Goal: Task Accomplishment & Management: Use online tool/utility

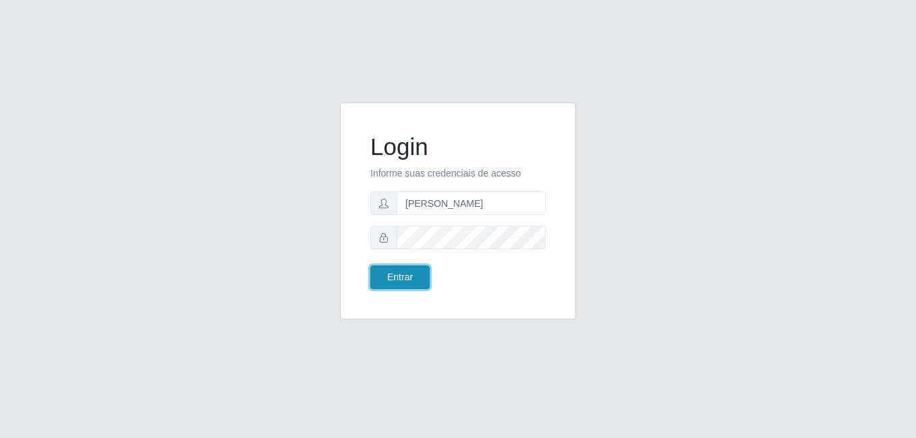
click at [415, 279] on button "Entrar" at bounding box center [399, 278] width 59 height 24
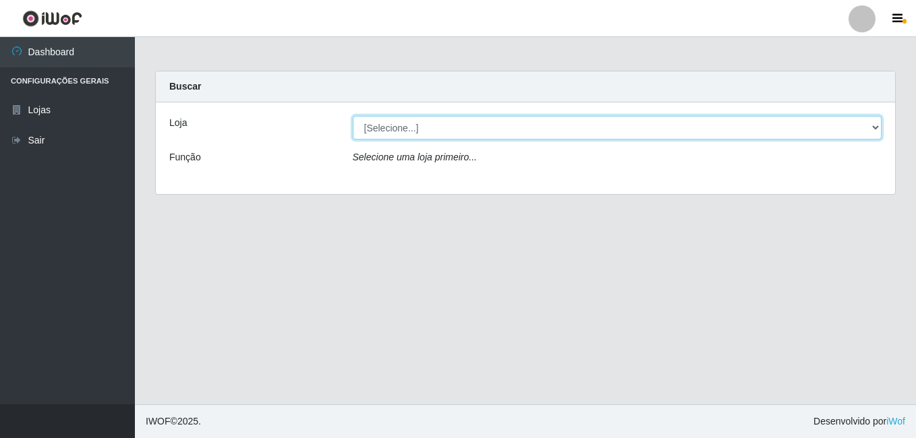
click at [462, 118] on select "[Selecione...] [PERSON_NAME]" at bounding box center [617, 128] width 529 height 24
select select "230"
click at [353, 116] on select "[Selecione...] [PERSON_NAME]" at bounding box center [617, 128] width 529 height 24
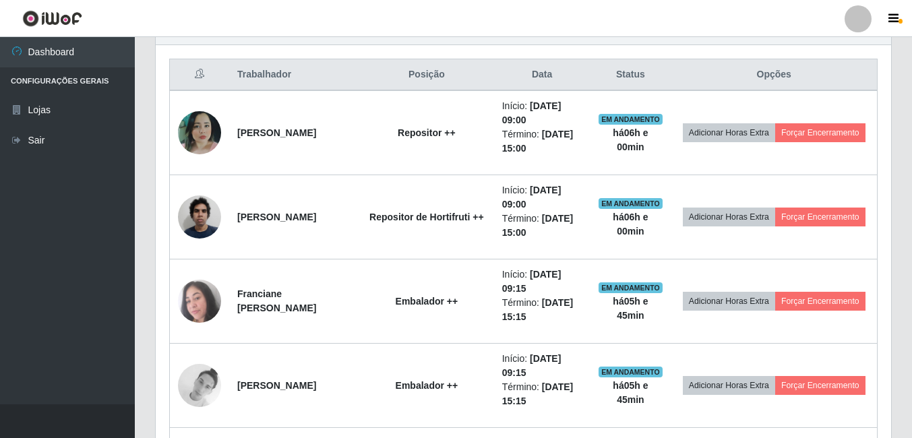
scroll to position [470, 0]
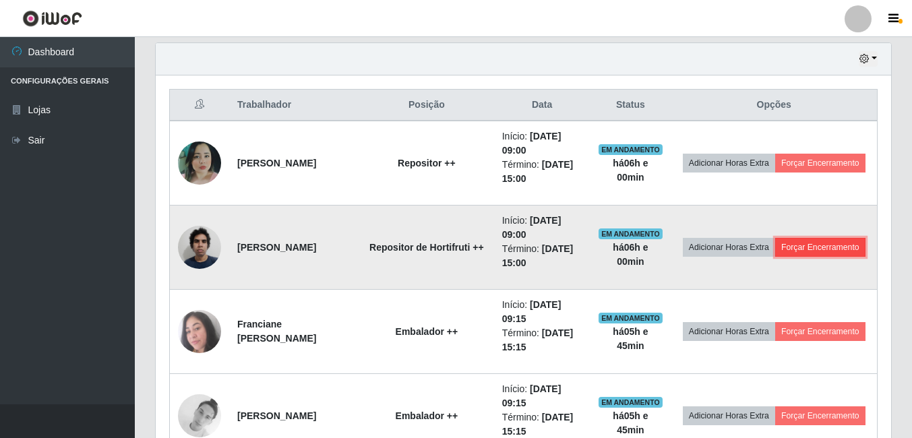
click at [776, 257] on button "Forçar Encerramento" at bounding box center [821, 247] width 90 height 19
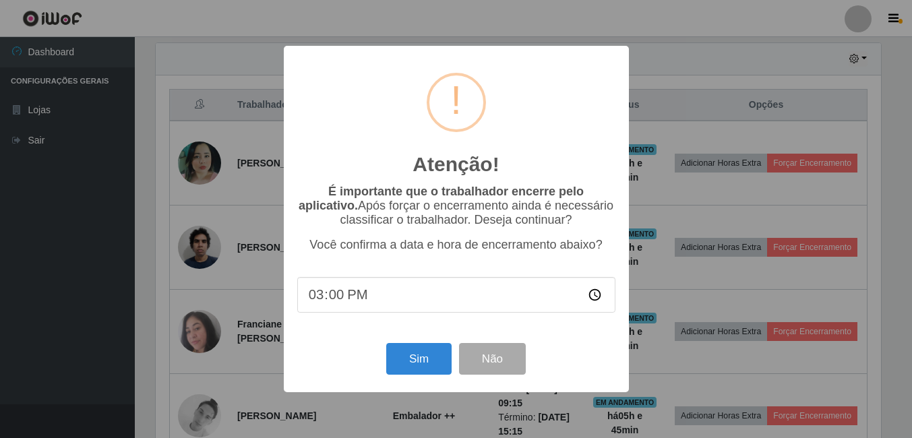
scroll to position [280, 729]
click at [430, 370] on button "Sim" at bounding box center [420, 359] width 65 height 32
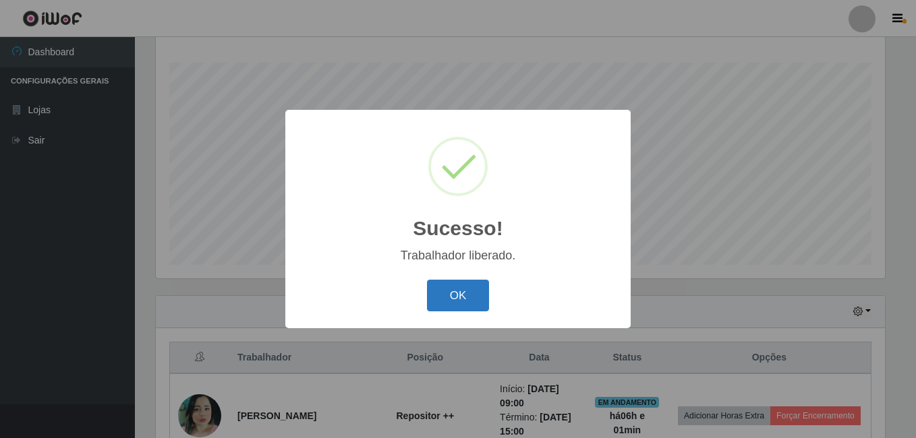
click at [479, 285] on button "OK" at bounding box center [458, 296] width 63 height 32
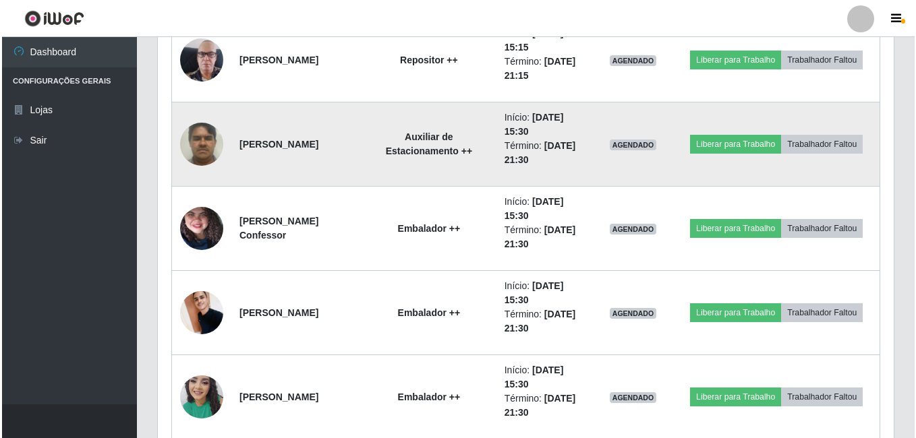
scroll to position [1701, 0]
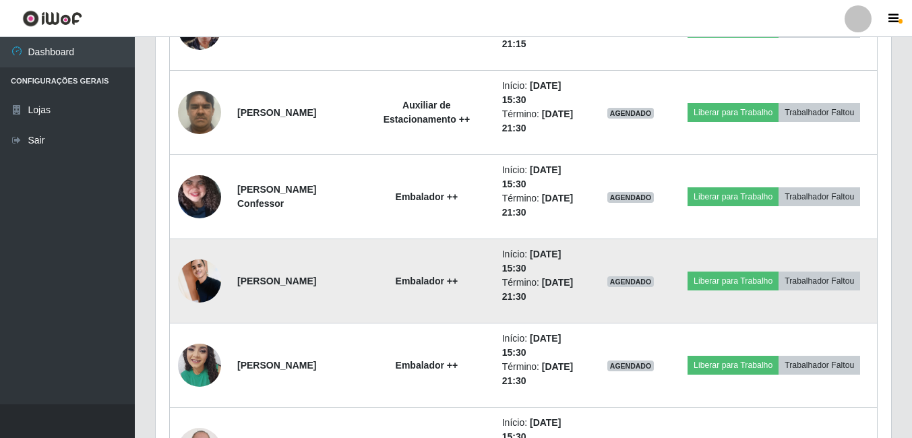
click at [199, 289] on img at bounding box center [199, 280] width 43 height 57
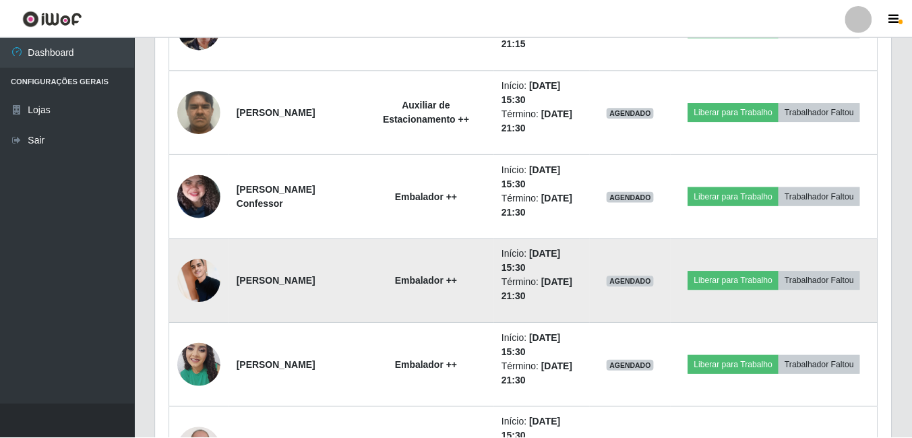
scroll to position [280, 729]
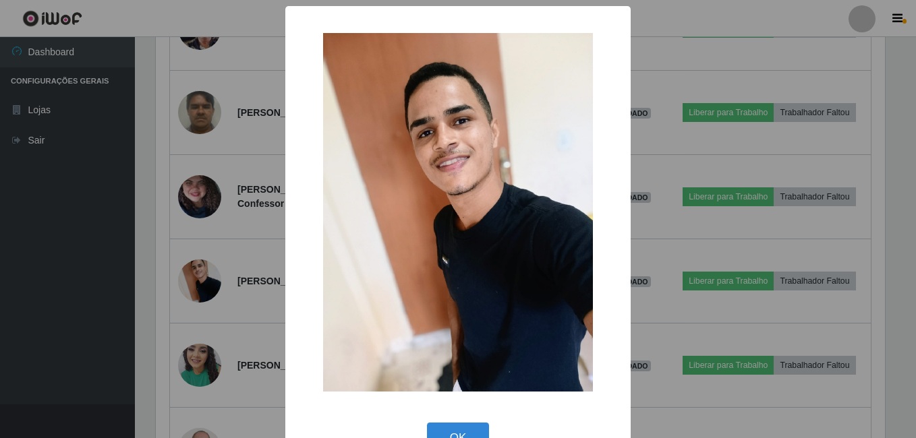
click at [227, 270] on div "× OK Cancel" at bounding box center [458, 219] width 916 height 438
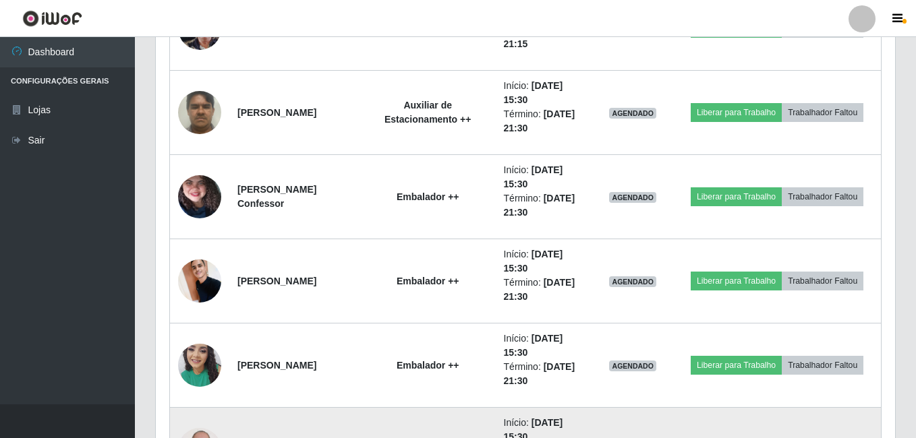
scroll to position [280, 736]
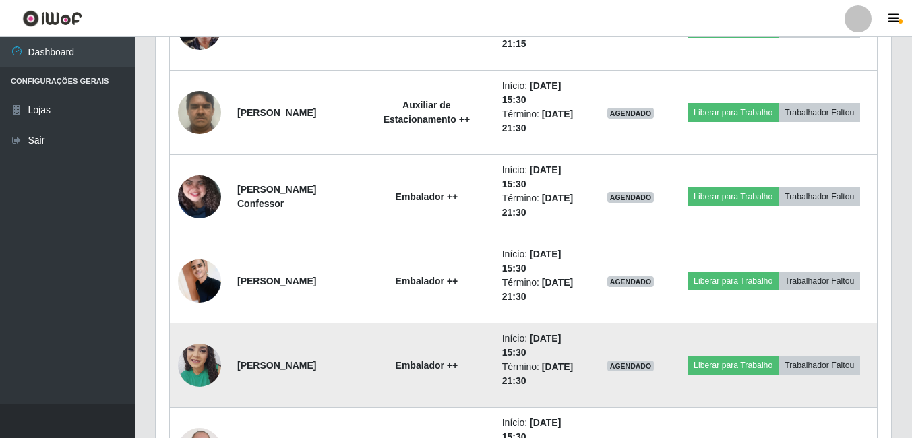
click at [205, 347] on img at bounding box center [199, 365] width 43 height 57
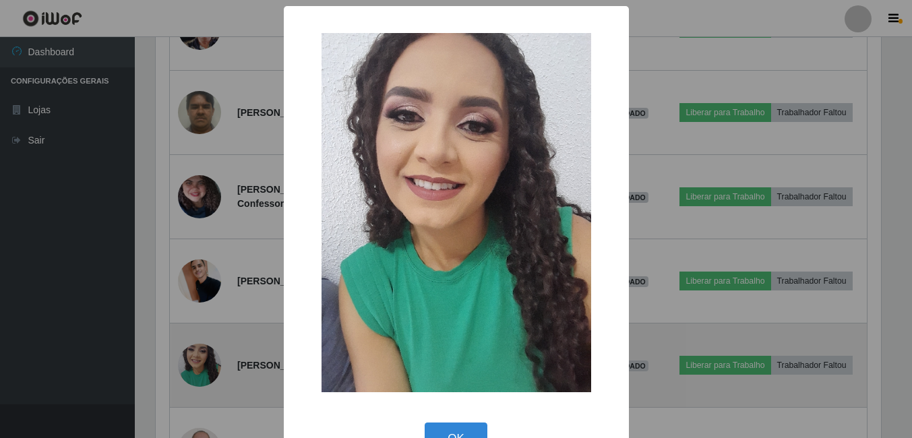
scroll to position [280, 729]
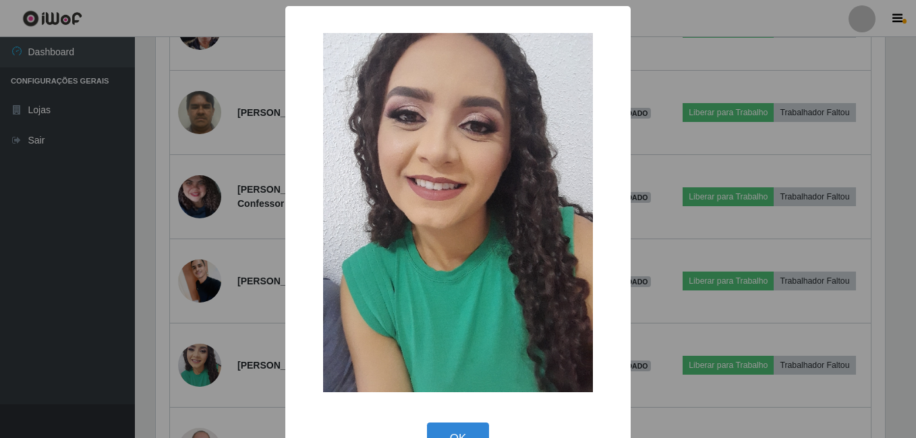
click at [237, 264] on div "× OK Cancel" at bounding box center [458, 219] width 916 height 438
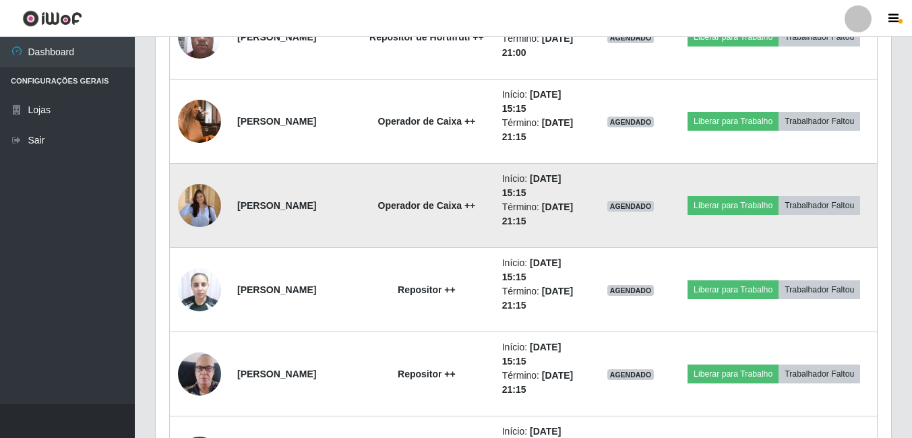
scroll to position [1296, 0]
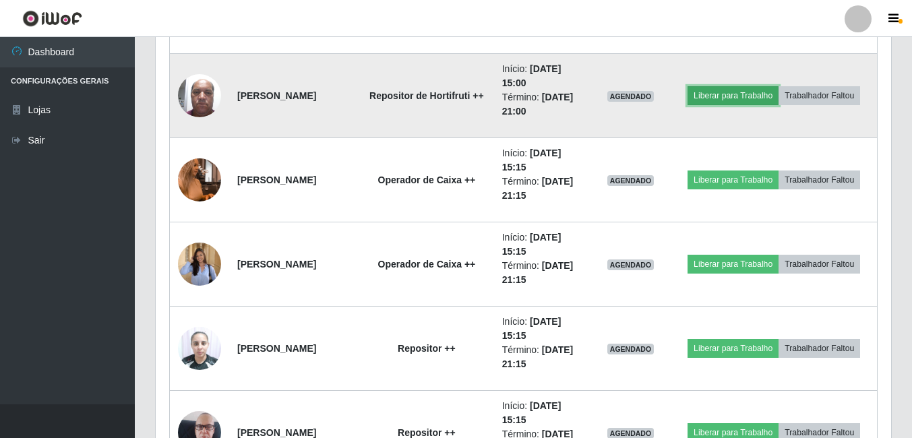
click at [779, 86] on button "Liberar para Trabalho" at bounding box center [733, 95] width 91 height 19
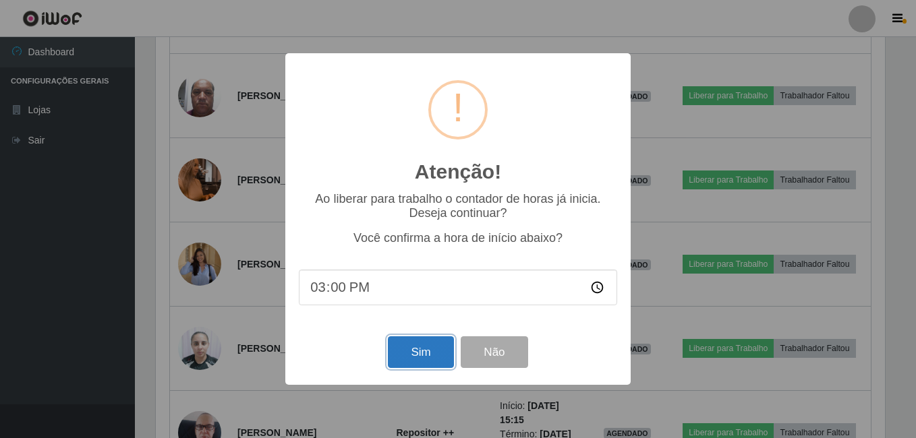
click at [427, 359] on button "Sim" at bounding box center [420, 353] width 65 height 32
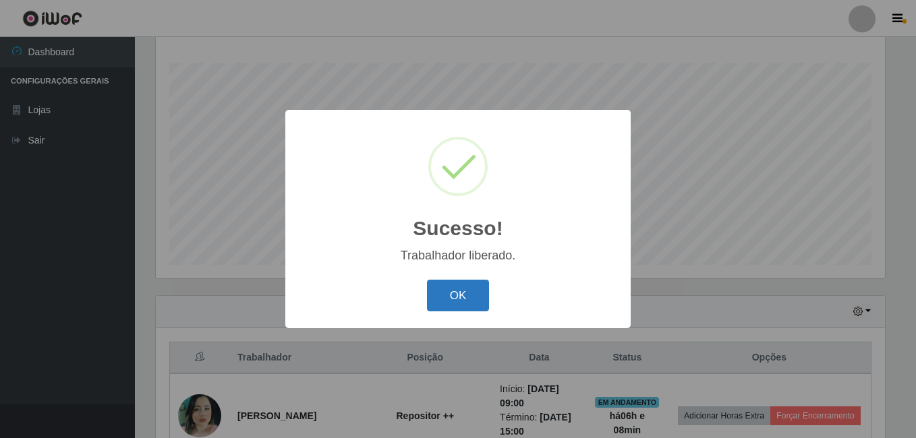
click at [436, 288] on button "OK" at bounding box center [458, 296] width 63 height 32
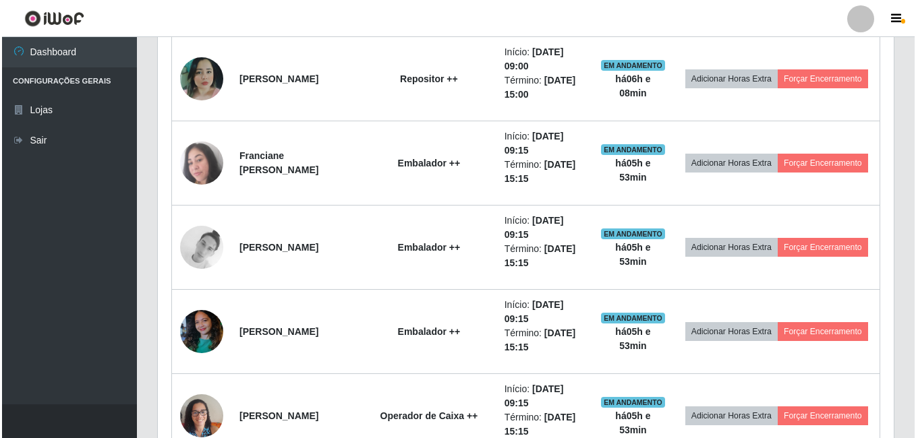
scroll to position [285, 0]
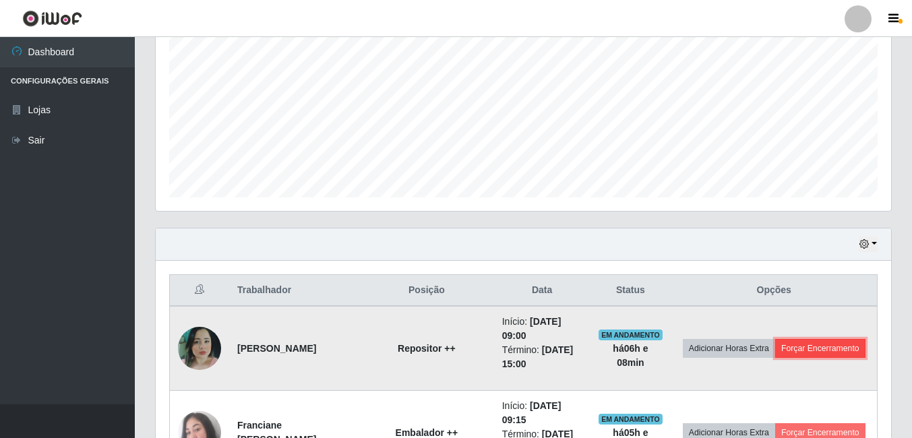
click at [776, 358] on button "Forçar Encerramento" at bounding box center [821, 348] width 90 height 19
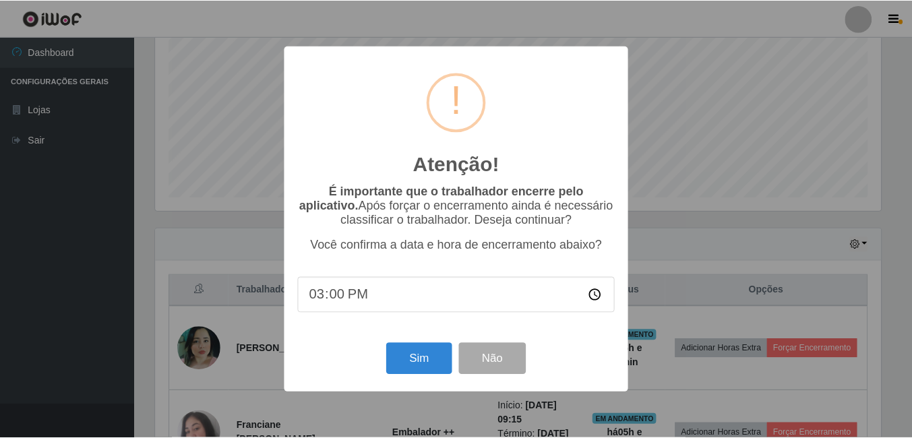
scroll to position [280, 729]
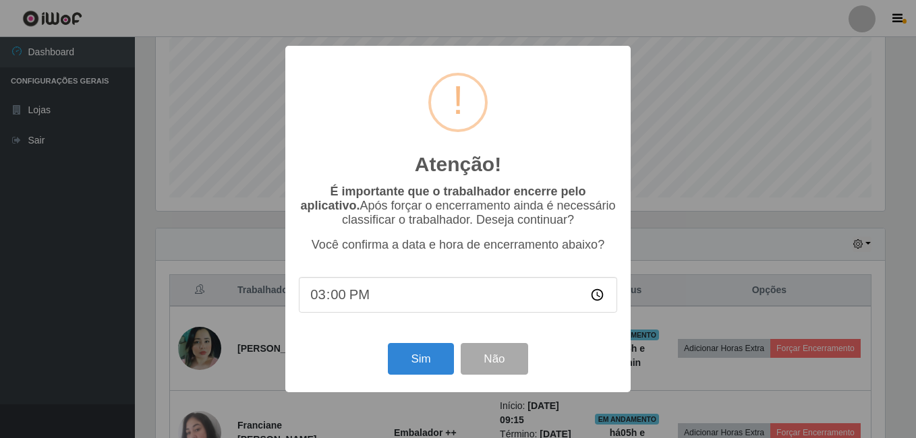
click at [341, 309] on input "15:00" at bounding box center [458, 295] width 318 height 36
click at [341, 301] on input "15:00" at bounding box center [458, 295] width 318 height 36
type input "15:05"
click at [430, 355] on button "Sim" at bounding box center [420, 359] width 65 height 32
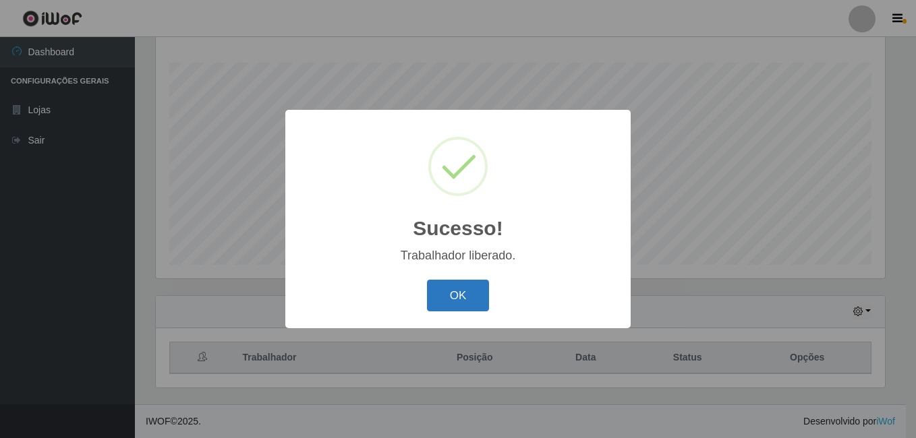
click at [471, 287] on button "OK" at bounding box center [458, 296] width 63 height 32
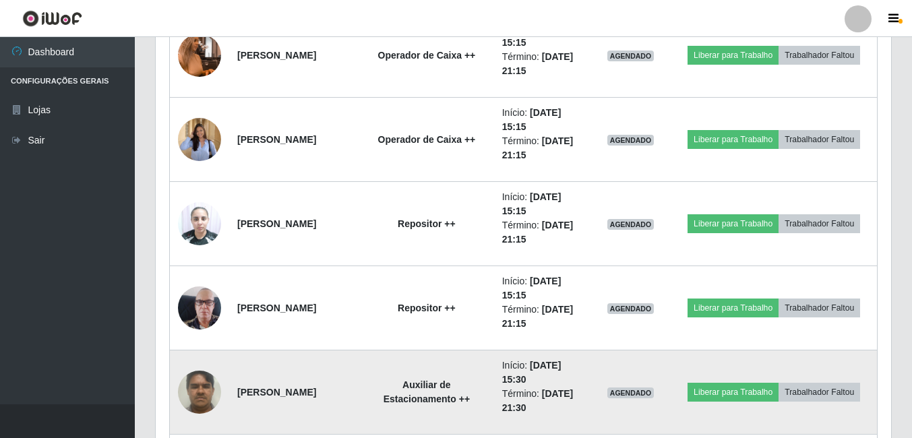
scroll to position [1313, 0]
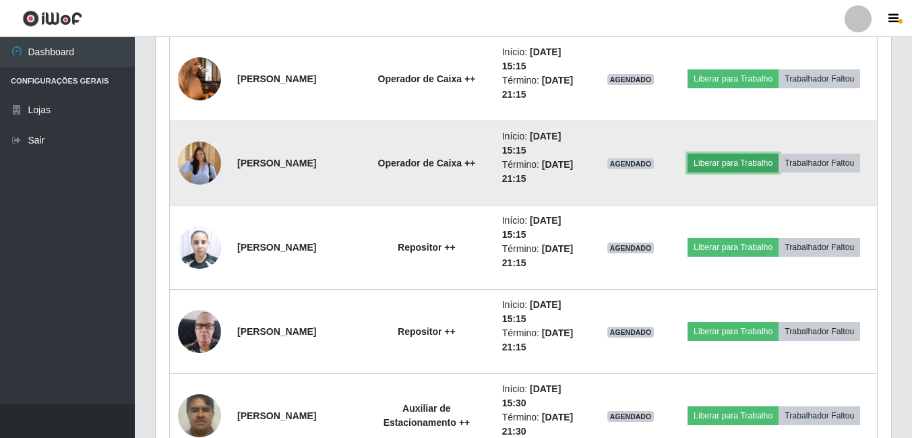
click at [779, 154] on button "Liberar para Trabalho" at bounding box center [733, 163] width 91 height 19
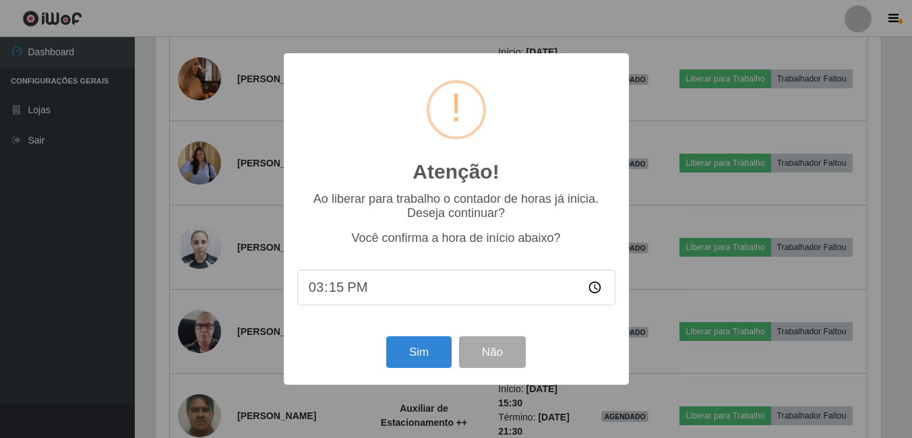
scroll to position [280, 729]
click at [430, 344] on button "Sim" at bounding box center [420, 353] width 65 height 32
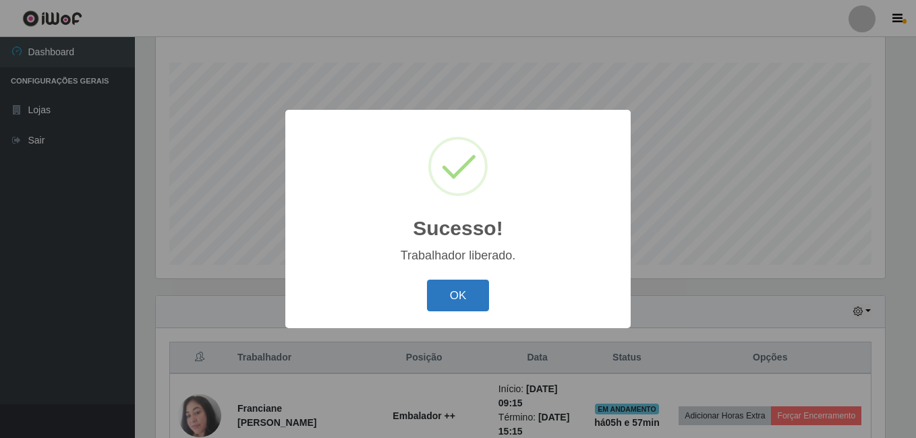
click at [484, 296] on button "OK" at bounding box center [458, 296] width 63 height 32
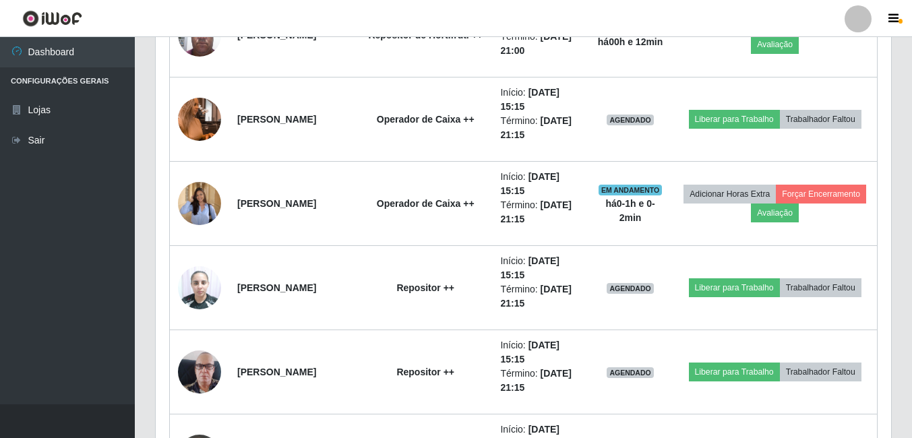
scroll to position [1296, 0]
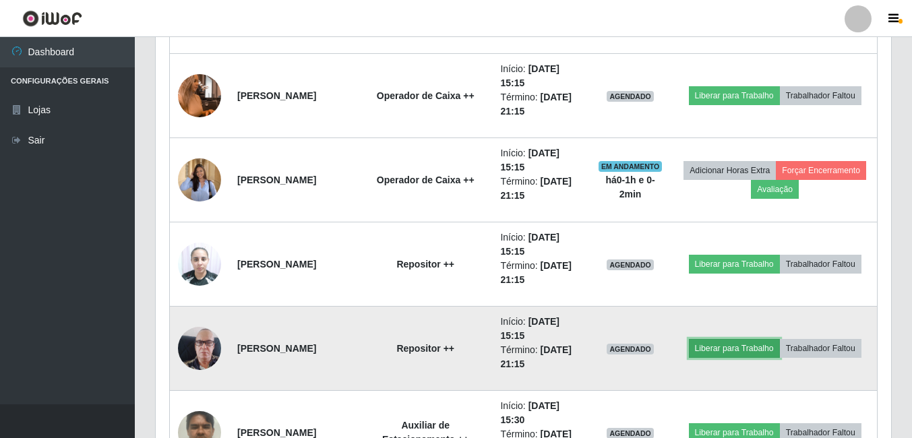
click at [765, 339] on button "Liberar para Trabalho" at bounding box center [734, 348] width 91 height 19
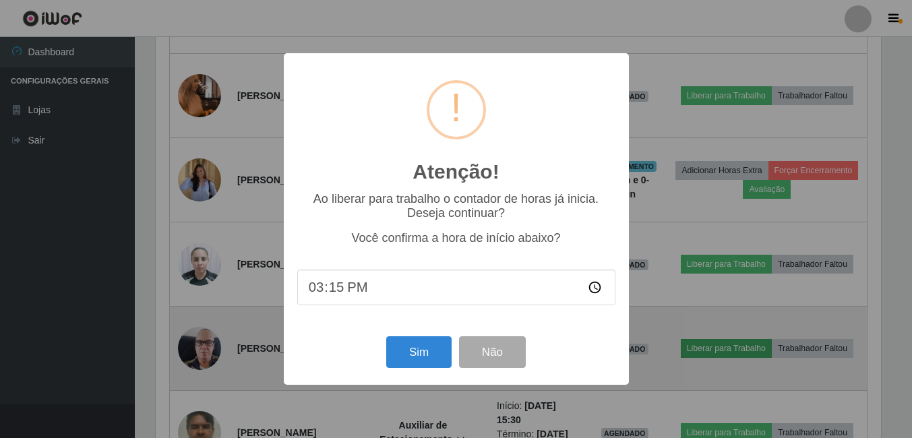
scroll to position [280, 729]
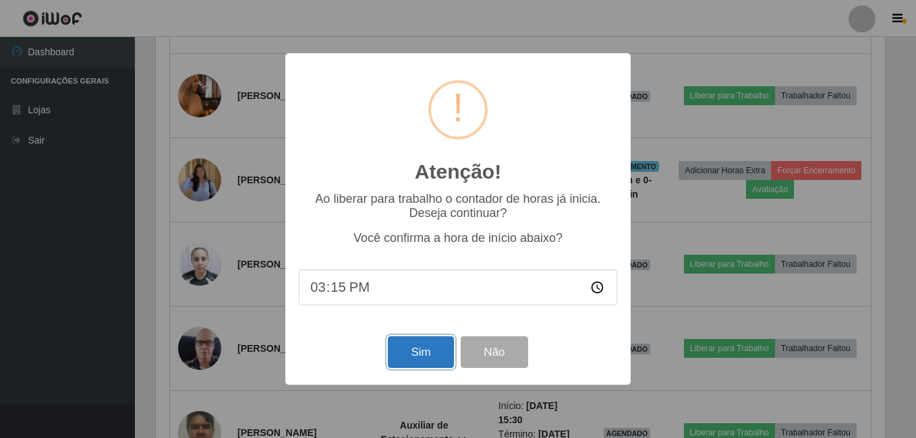
click at [439, 356] on button "Sim" at bounding box center [420, 353] width 65 height 32
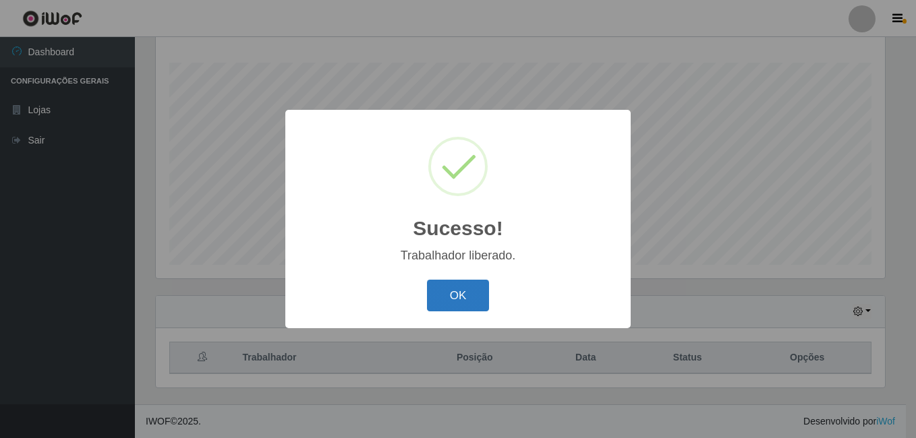
click at [466, 281] on button "OK" at bounding box center [458, 296] width 63 height 32
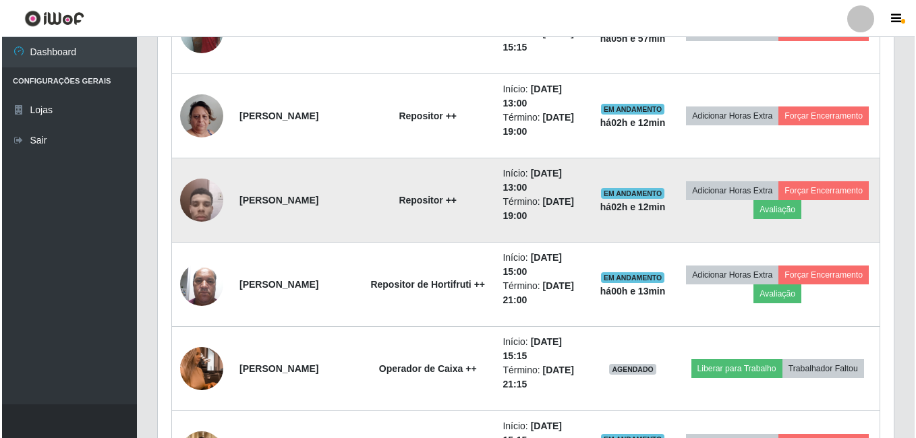
scroll to position [1094, 0]
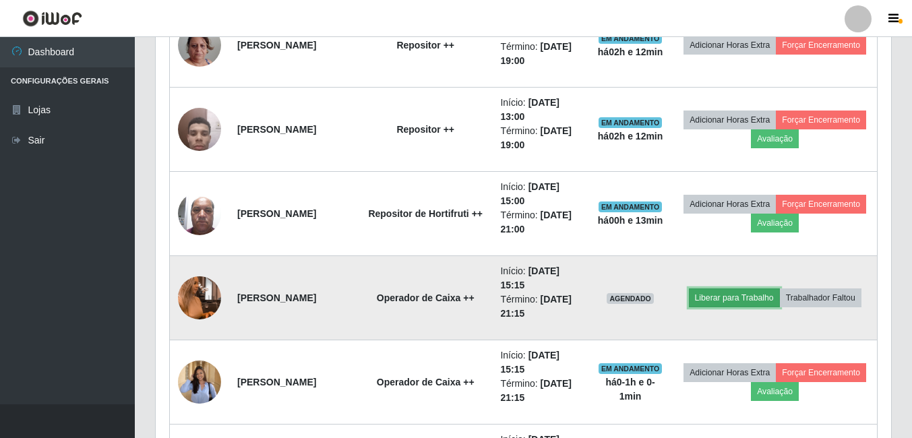
click at [780, 289] on button "Liberar para Trabalho" at bounding box center [734, 298] width 91 height 19
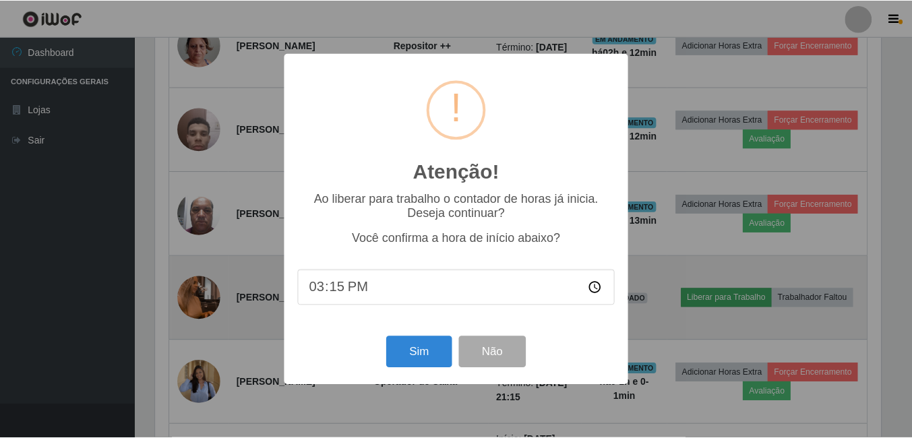
scroll to position [280, 729]
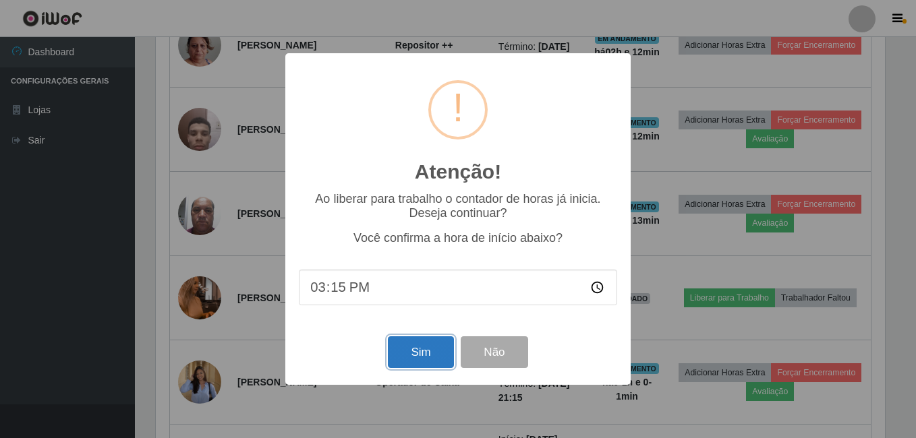
click at [418, 351] on button "Sim" at bounding box center [420, 353] width 65 height 32
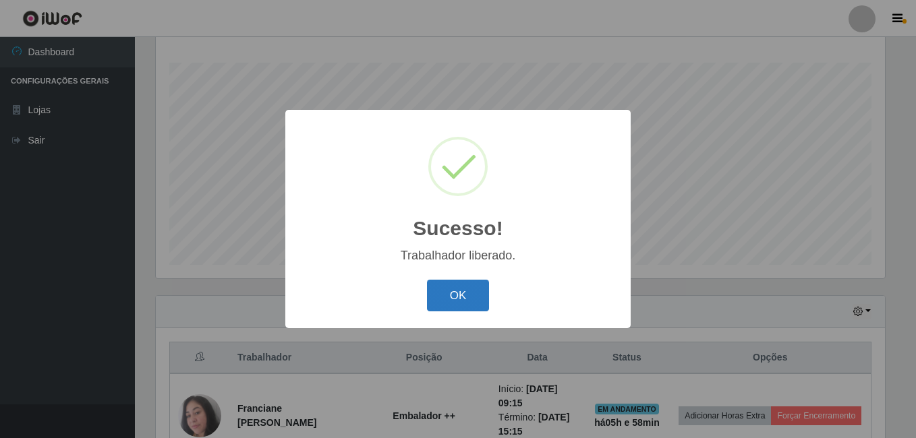
click at [447, 285] on button "OK" at bounding box center [458, 296] width 63 height 32
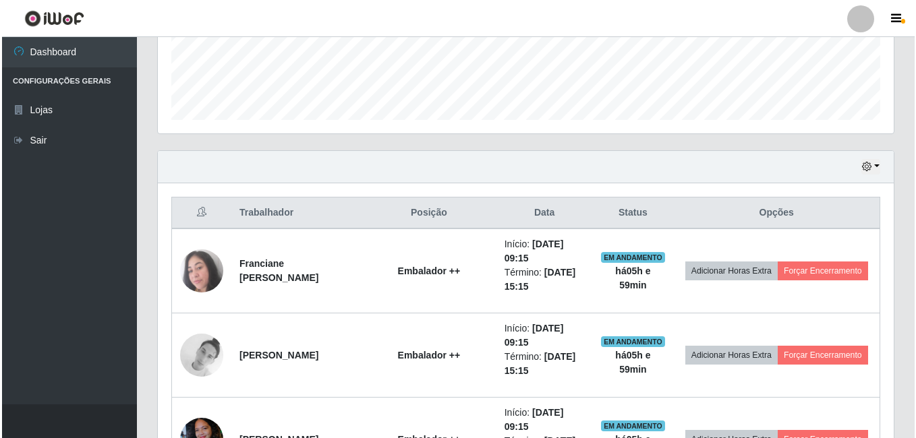
scroll to position [419, 0]
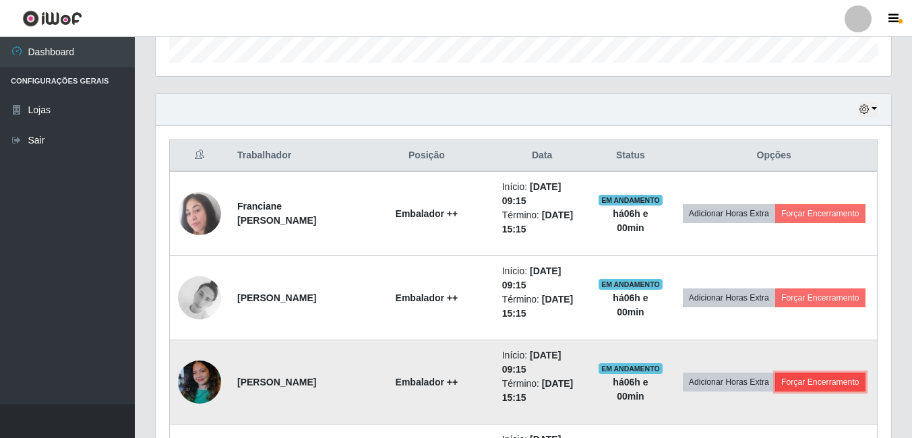
click at [780, 388] on button "Forçar Encerramento" at bounding box center [821, 382] width 90 height 19
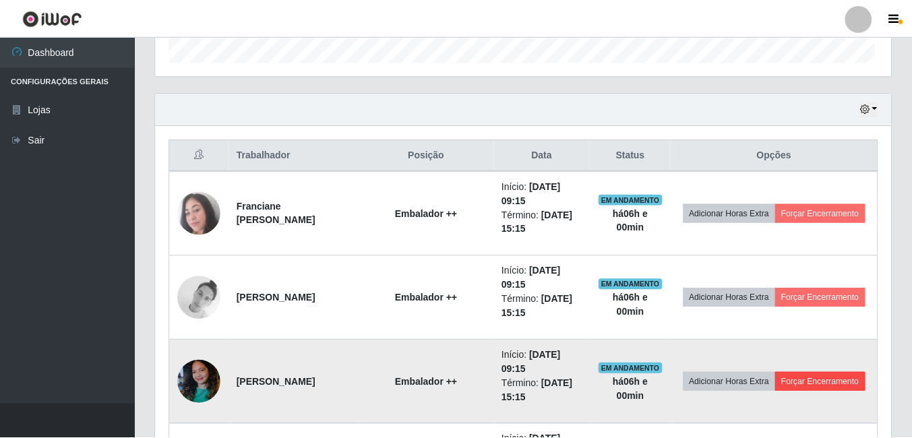
scroll to position [280, 729]
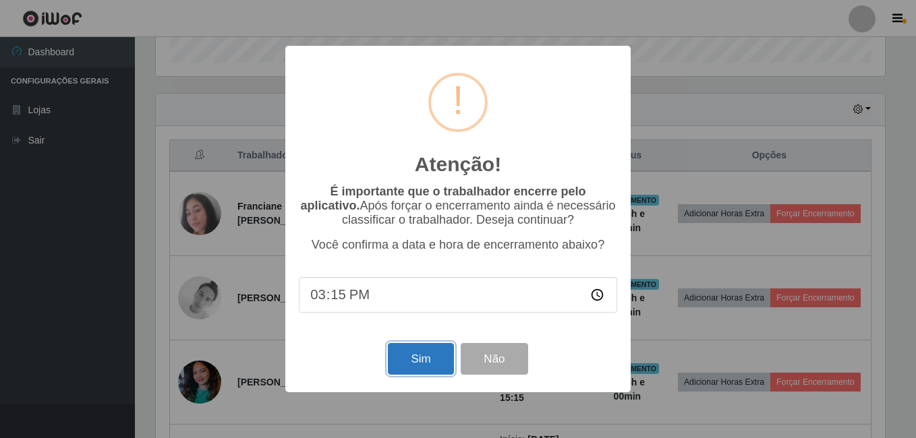
click at [412, 374] on button "Sim" at bounding box center [420, 359] width 65 height 32
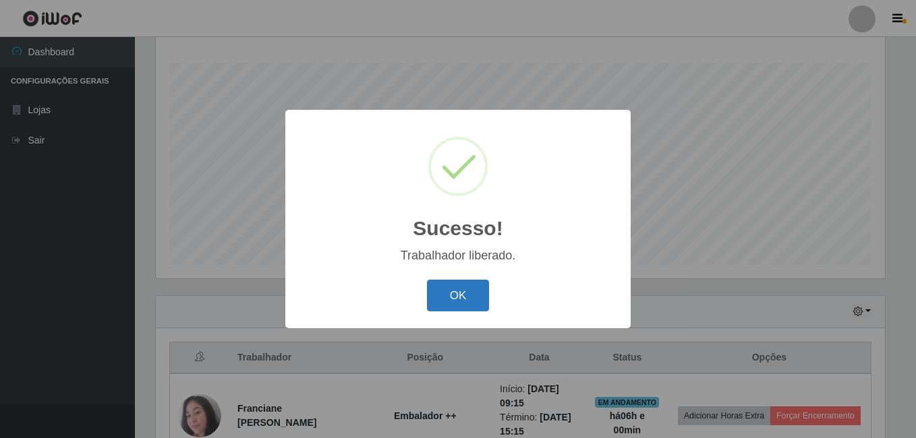
click at [473, 301] on button "OK" at bounding box center [458, 296] width 63 height 32
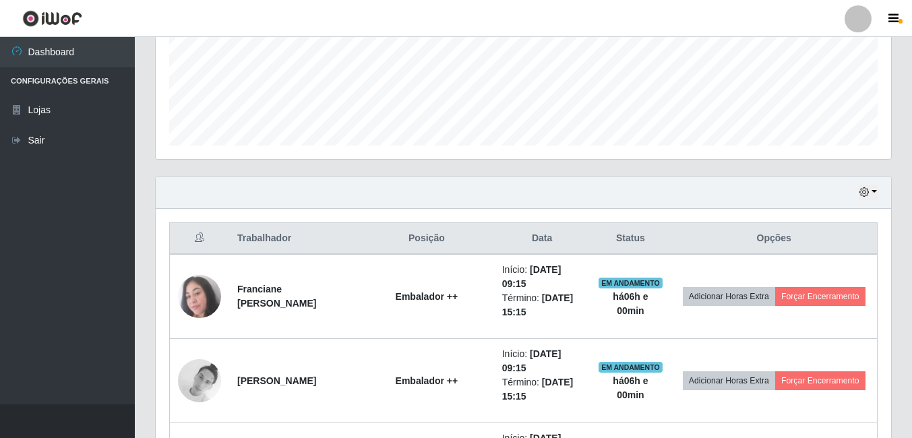
scroll to position [419, 0]
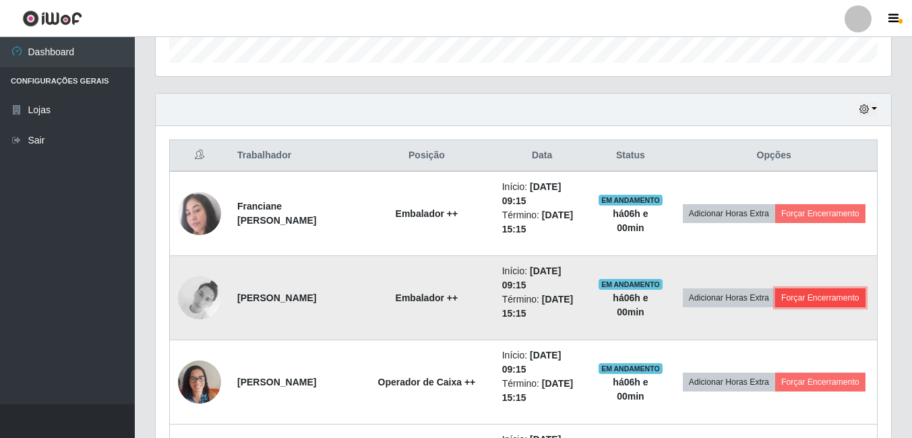
click at [776, 308] on button "Forçar Encerramento" at bounding box center [821, 298] width 90 height 19
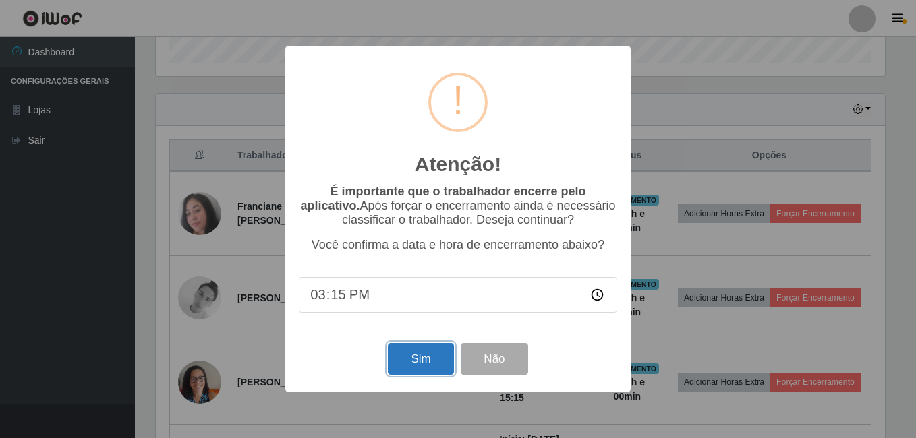
click at [407, 352] on button "Sim" at bounding box center [420, 359] width 65 height 32
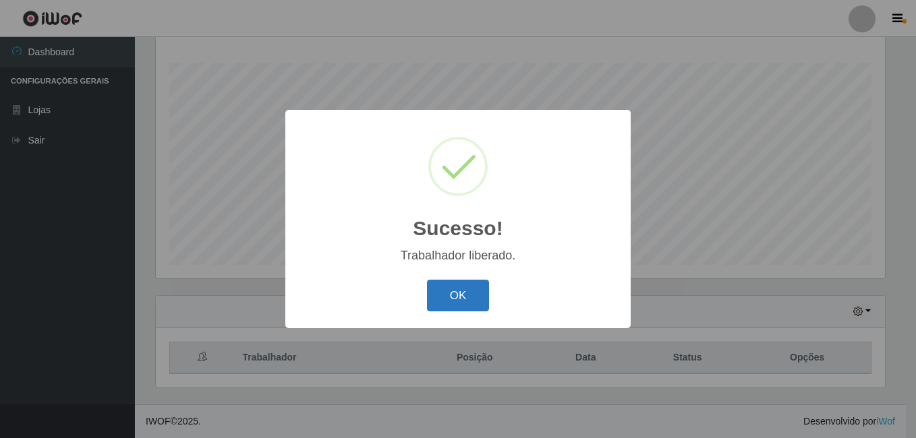
click at [433, 282] on button "OK" at bounding box center [458, 296] width 63 height 32
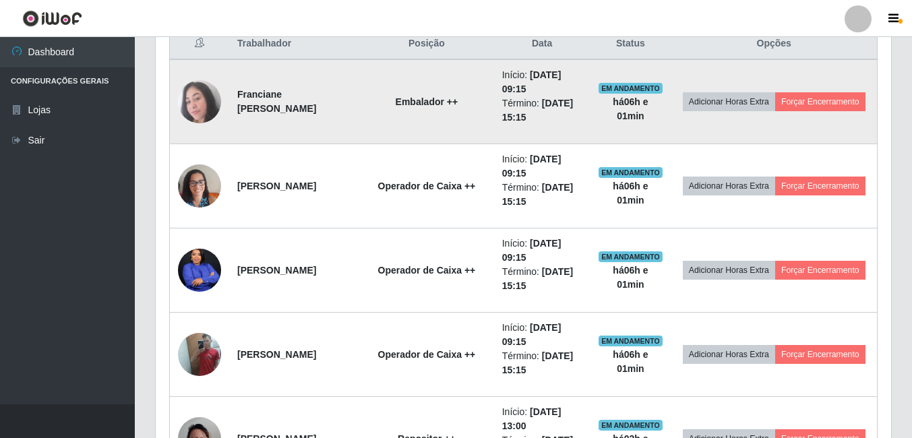
scroll to position [554, 0]
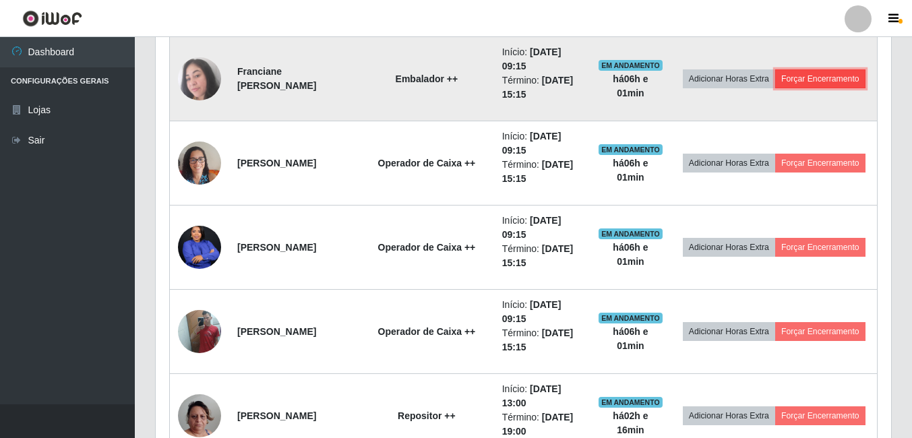
click at [776, 88] on button "Forçar Encerramento" at bounding box center [821, 78] width 90 height 19
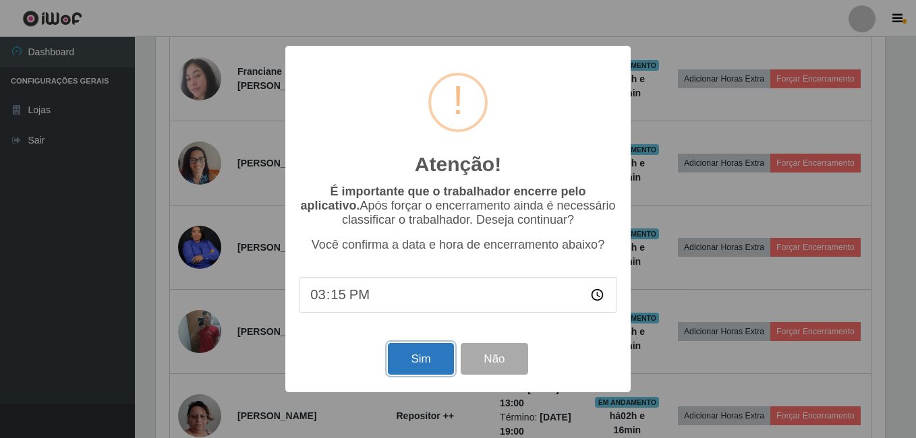
click at [405, 361] on button "Sim" at bounding box center [420, 359] width 65 height 32
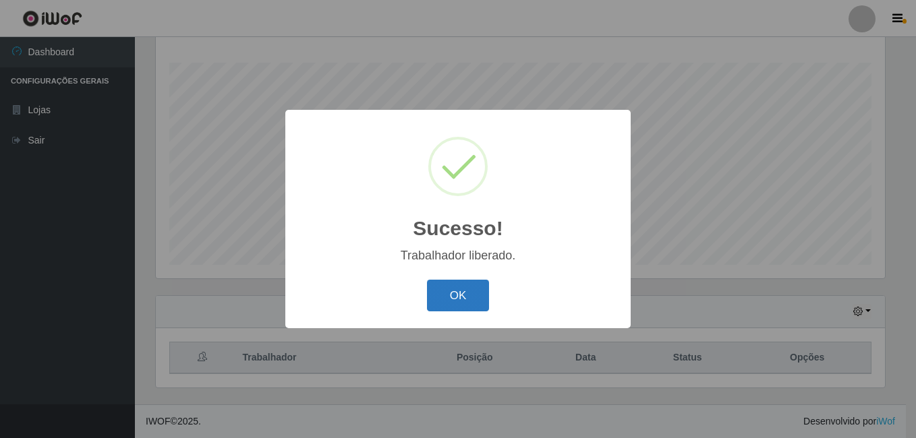
click at [447, 307] on button "OK" at bounding box center [458, 296] width 63 height 32
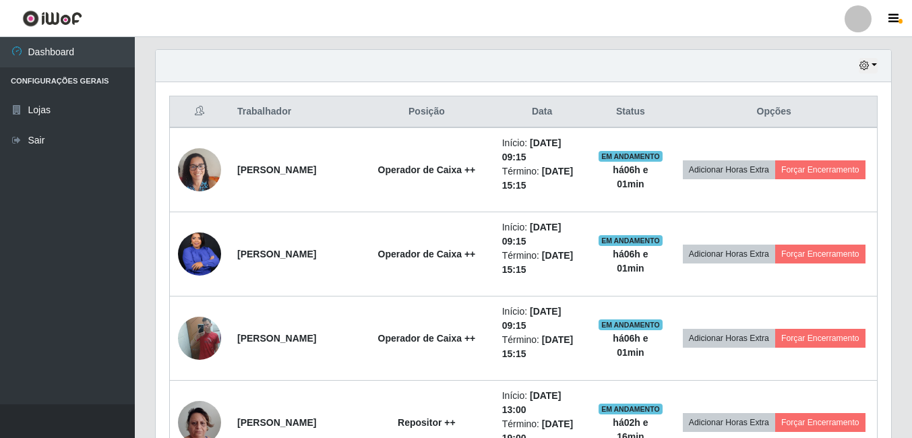
scroll to position [487, 0]
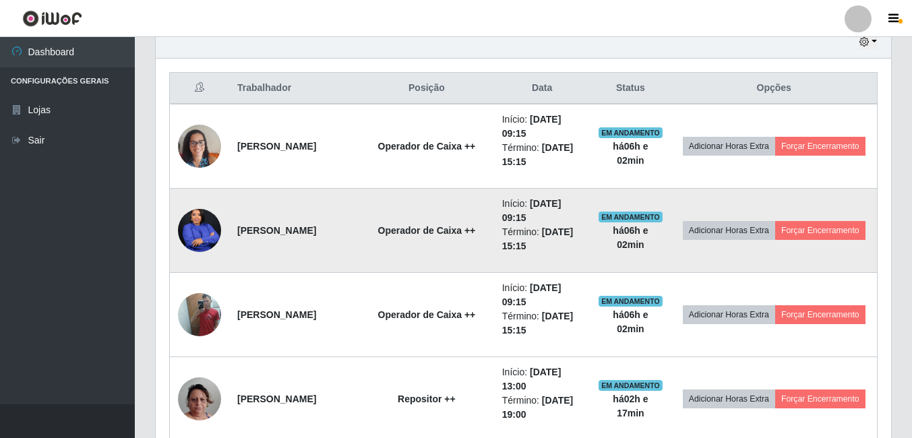
drag, startPoint x: 325, startPoint y: 236, endPoint x: 195, endPoint y: 239, distance: 130.2
click at [195, 239] on img at bounding box center [199, 231] width 43 height 54
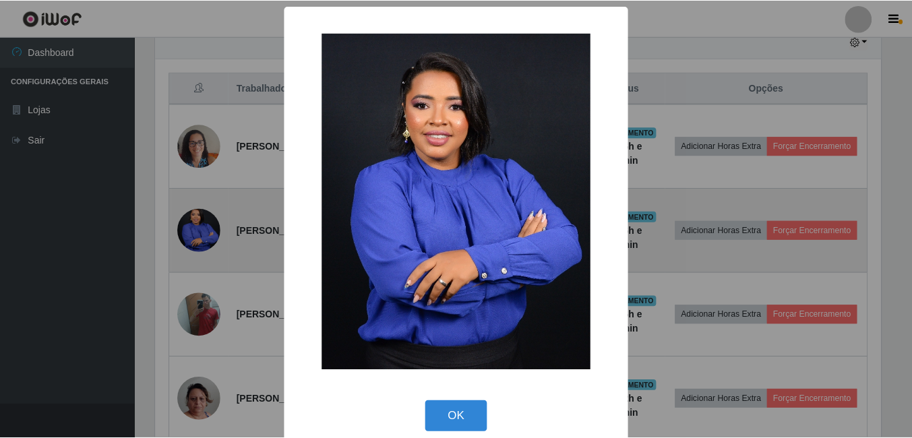
scroll to position [18, 0]
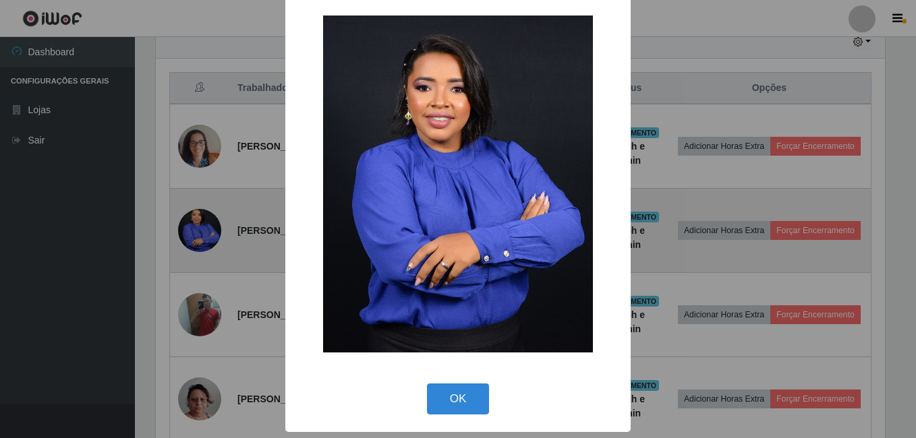
click at [195, 239] on div "× OK Cancel" at bounding box center [458, 219] width 916 height 438
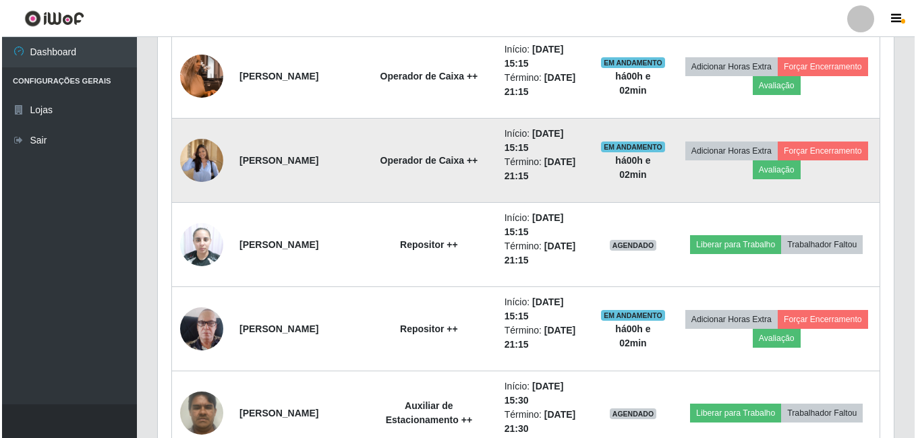
scroll to position [1094, 0]
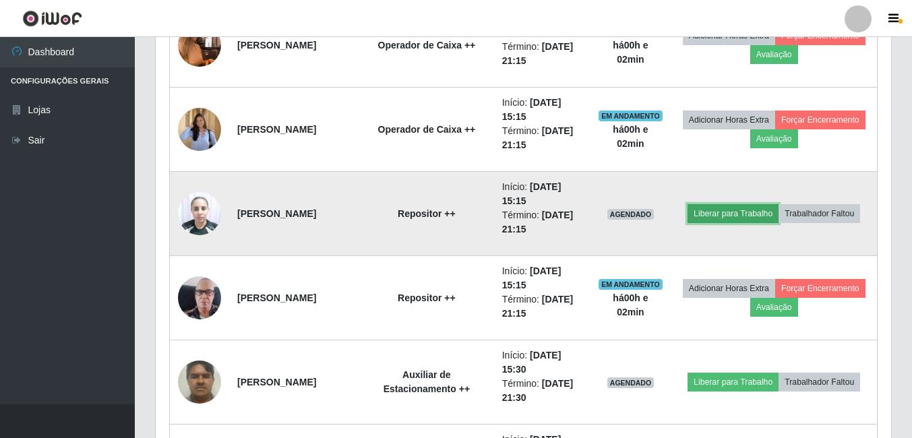
click at [770, 212] on button "Liberar para Trabalho" at bounding box center [733, 213] width 91 height 19
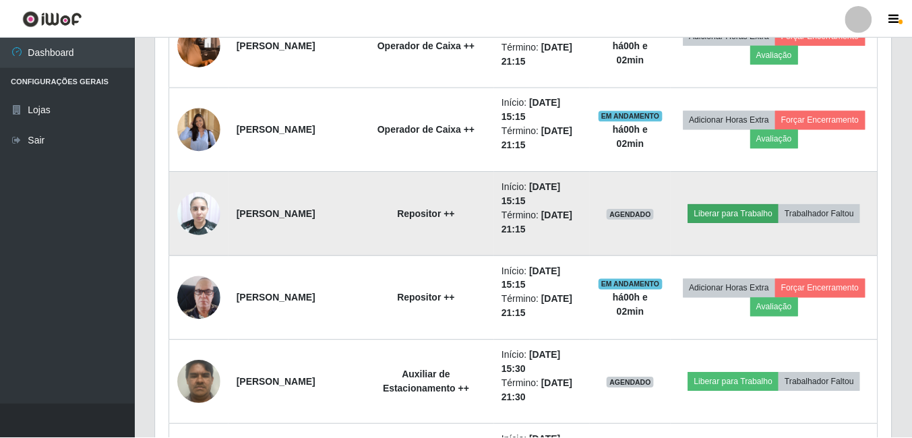
scroll to position [280, 729]
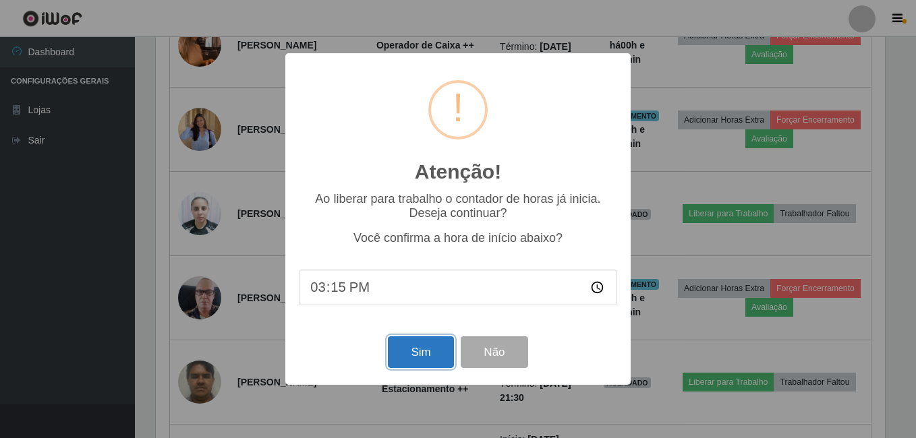
click at [428, 346] on button "Sim" at bounding box center [420, 353] width 65 height 32
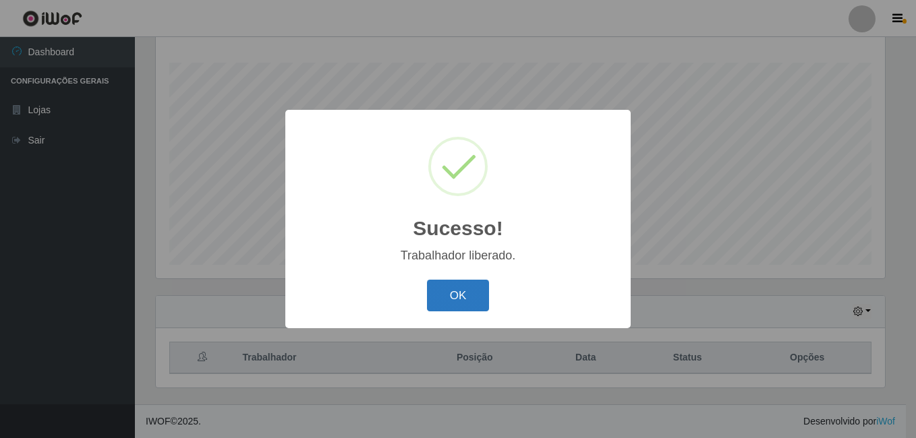
click at [441, 288] on button "OK" at bounding box center [458, 296] width 63 height 32
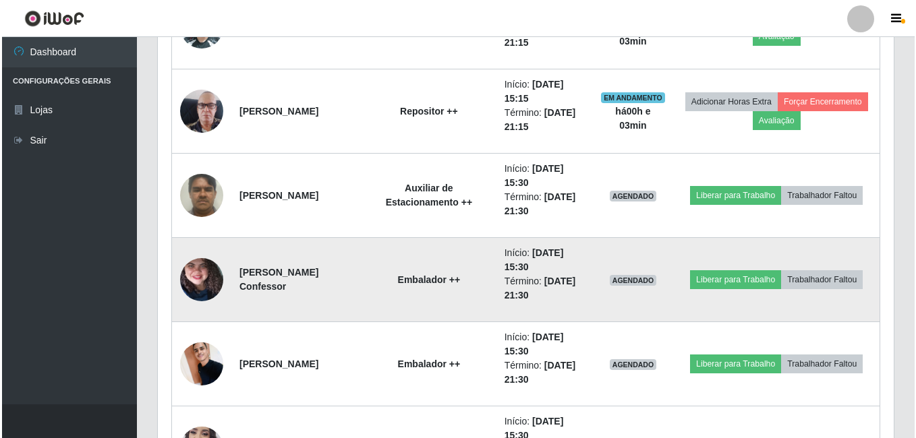
scroll to position [1296, 0]
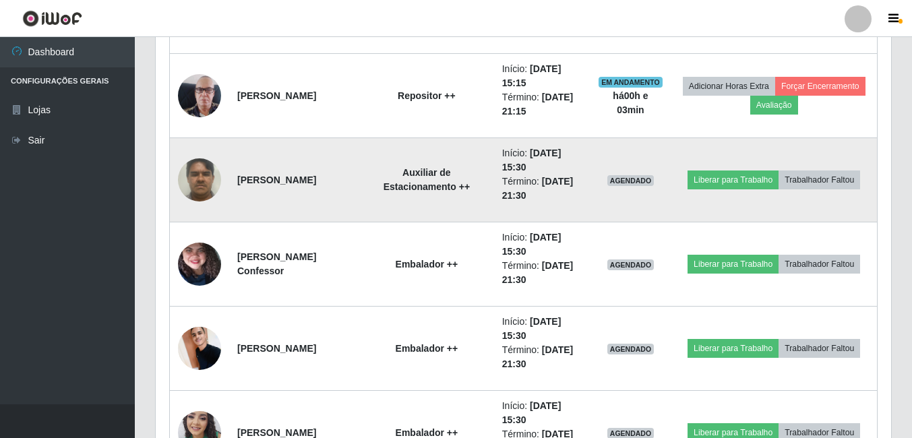
click at [203, 171] on img at bounding box center [199, 179] width 43 height 57
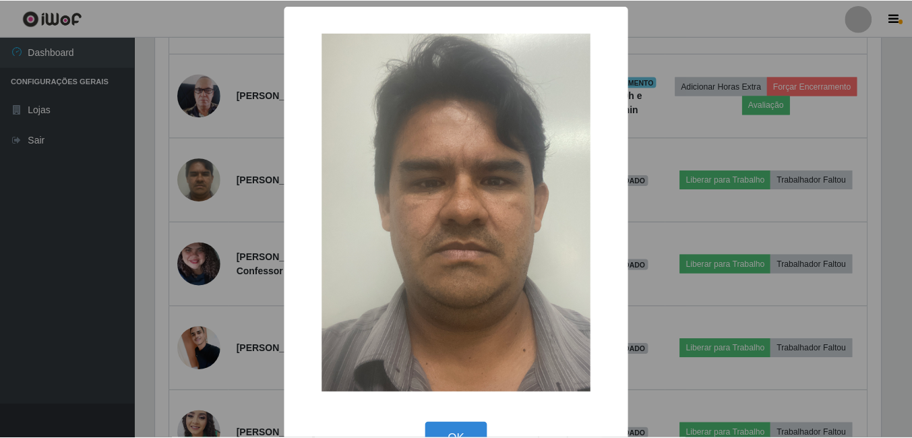
scroll to position [280, 729]
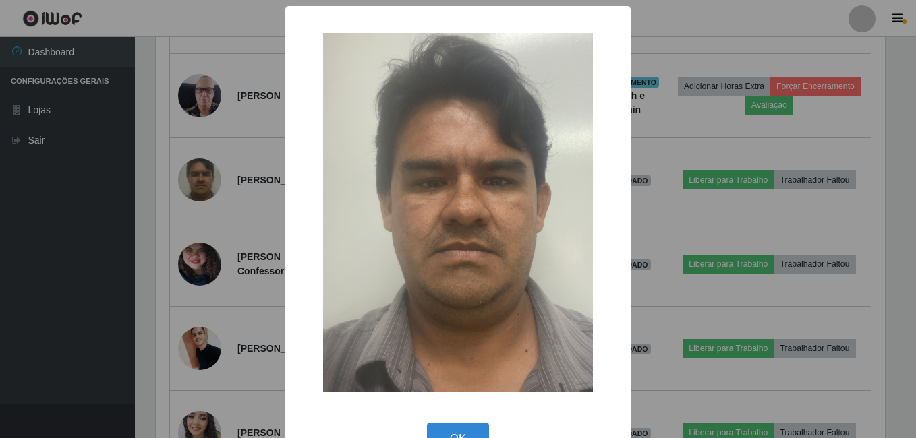
click at [239, 238] on div "× OK Cancel" at bounding box center [458, 219] width 916 height 438
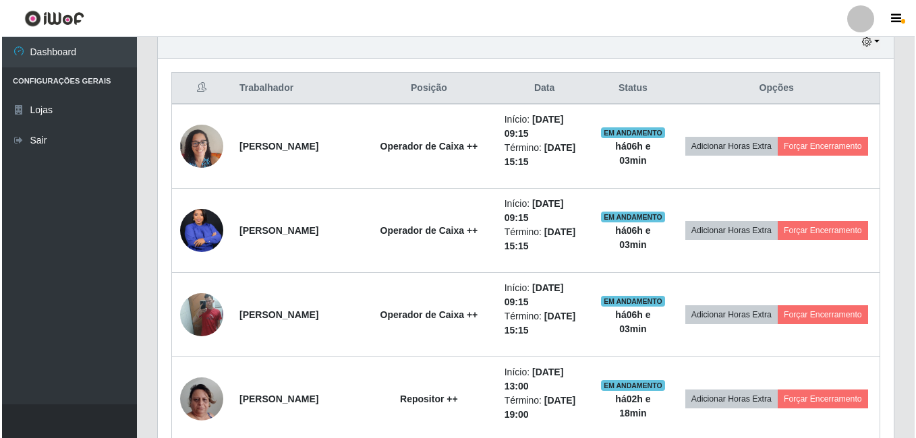
scroll to position [554, 0]
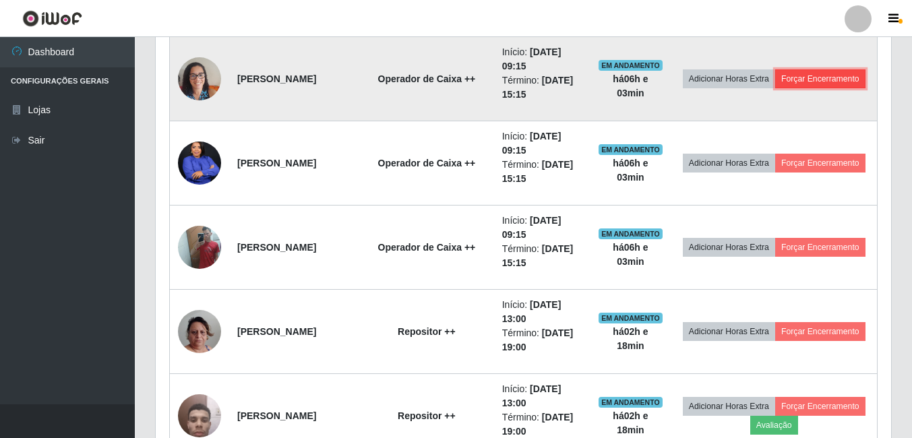
click at [786, 88] on button "Forçar Encerramento" at bounding box center [821, 78] width 90 height 19
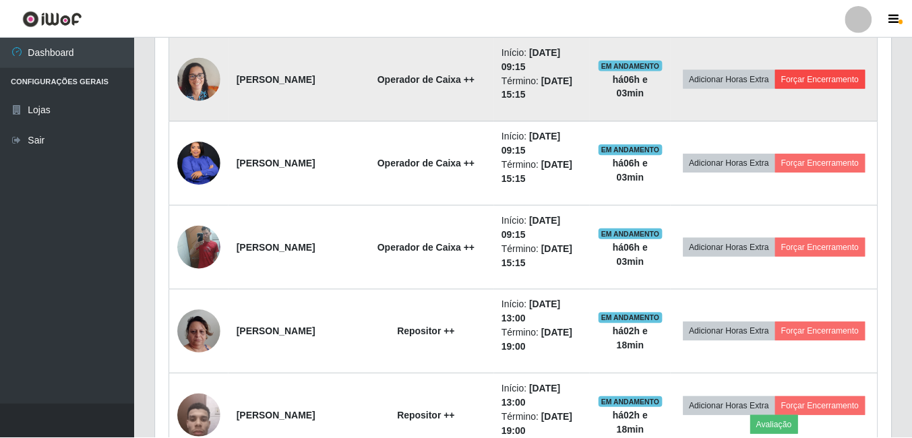
scroll to position [280, 729]
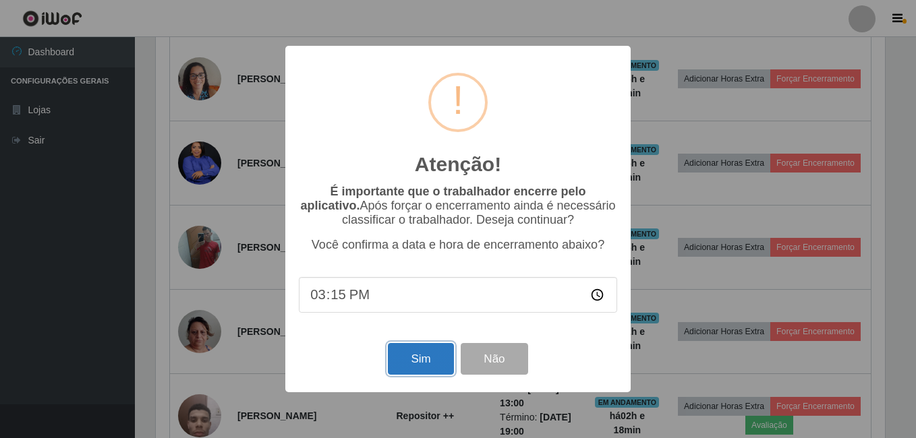
click at [423, 364] on button "Sim" at bounding box center [420, 359] width 65 height 32
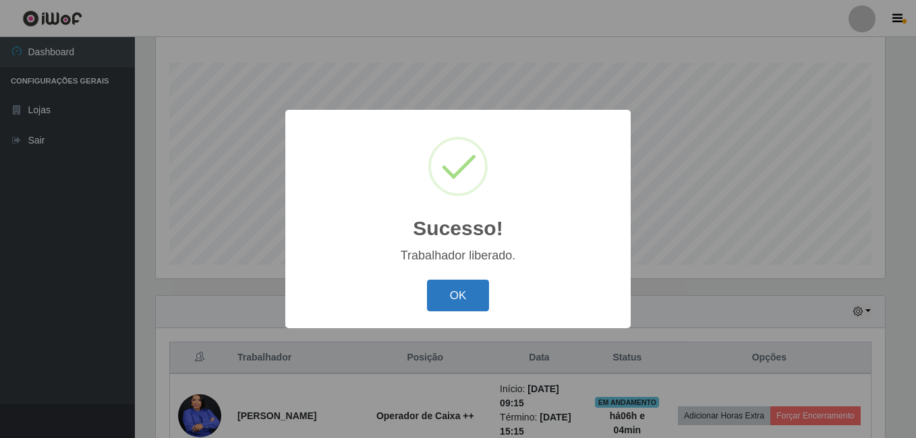
click at [438, 281] on button "OK" at bounding box center [458, 296] width 63 height 32
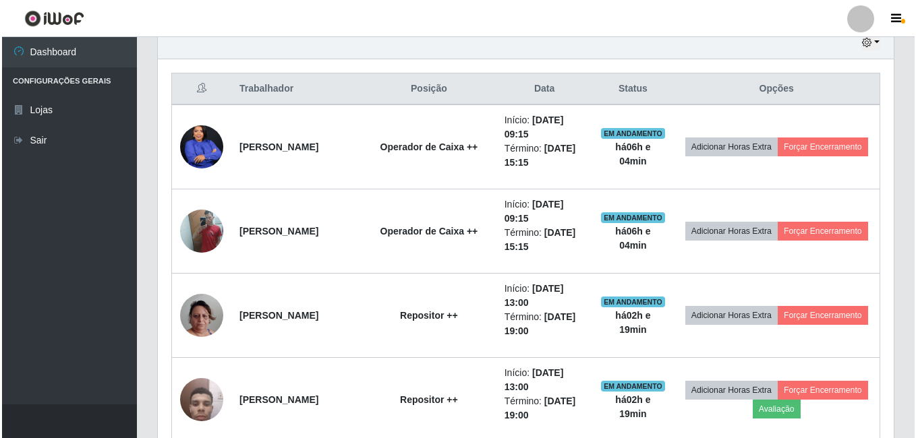
scroll to position [487, 0]
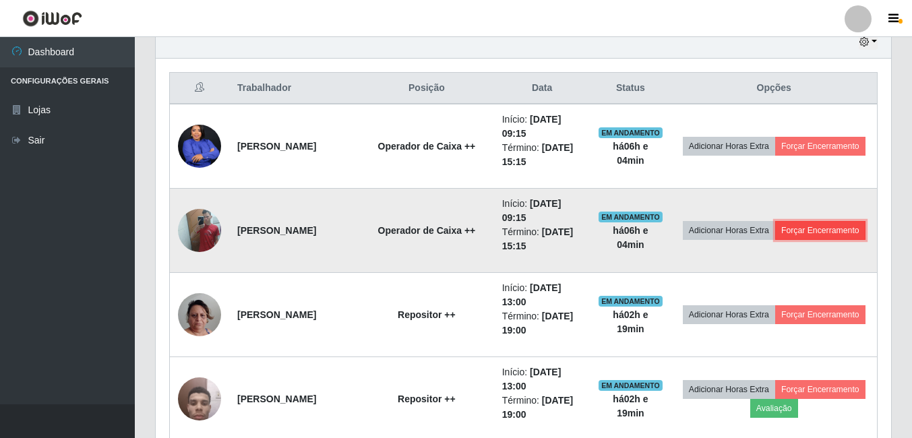
click at [807, 240] on button "Forçar Encerramento" at bounding box center [821, 230] width 90 height 19
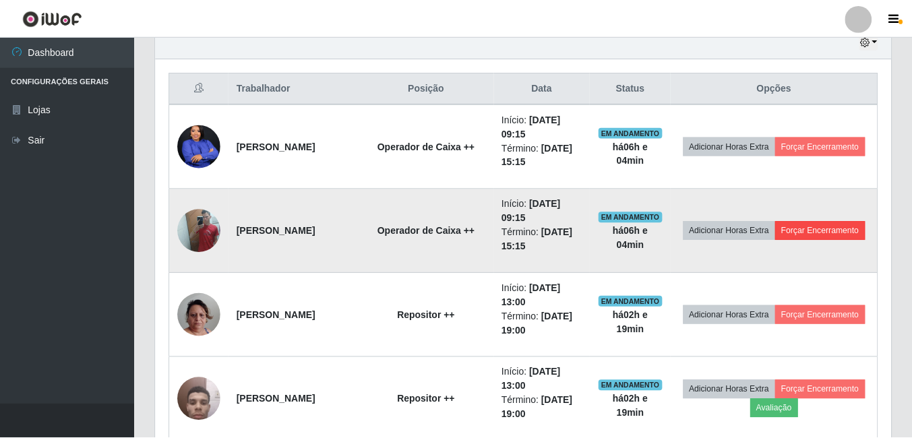
scroll to position [280, 729]
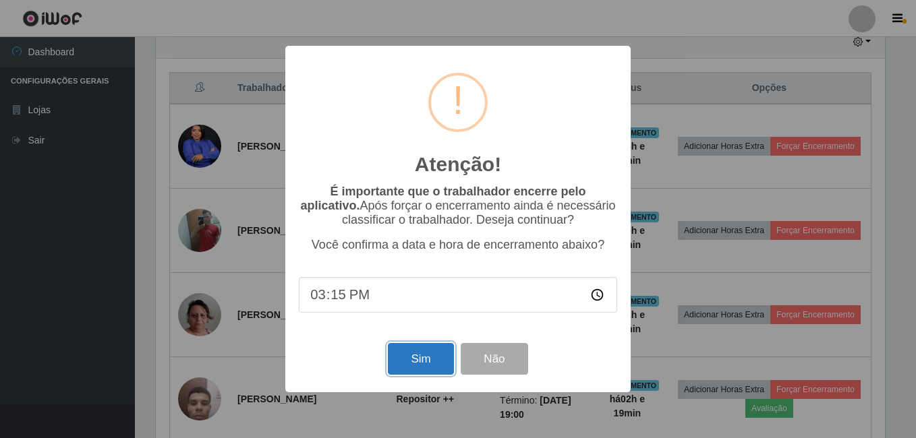
click at [443, 360] on button "Sim" at bounding box center [420, 359] width 65 height 32
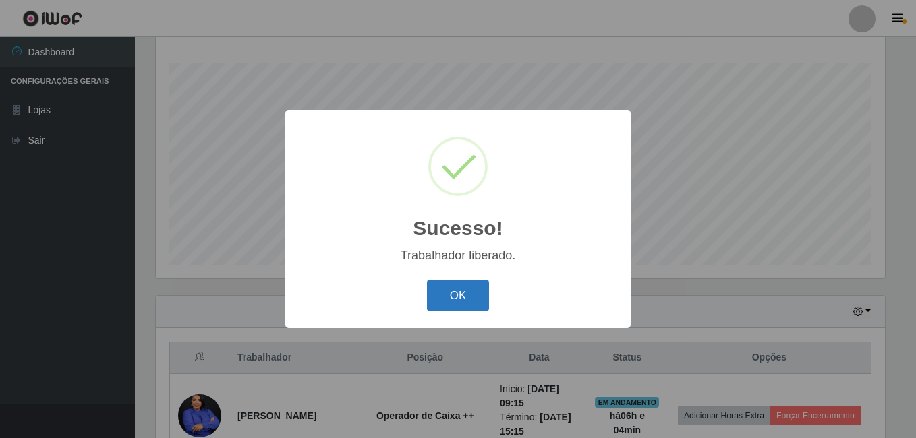
click at [465, 282] on button "OK" at bounding box center [458, 296] width 63 height 32
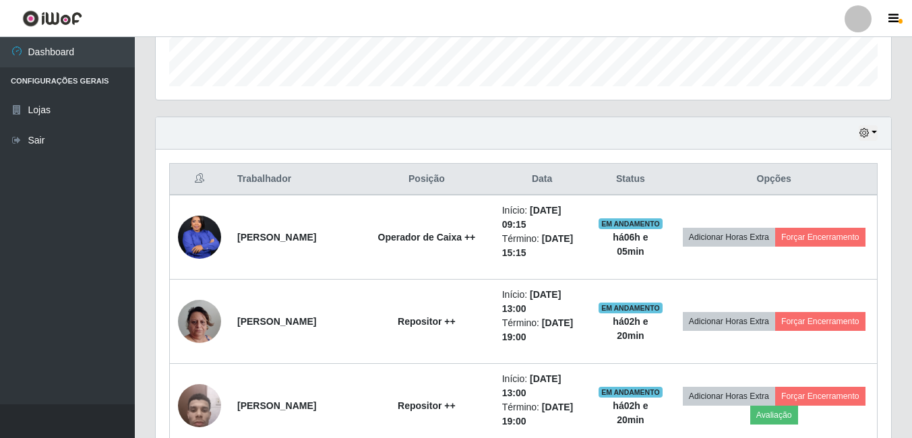
scroll to position [419, 0]
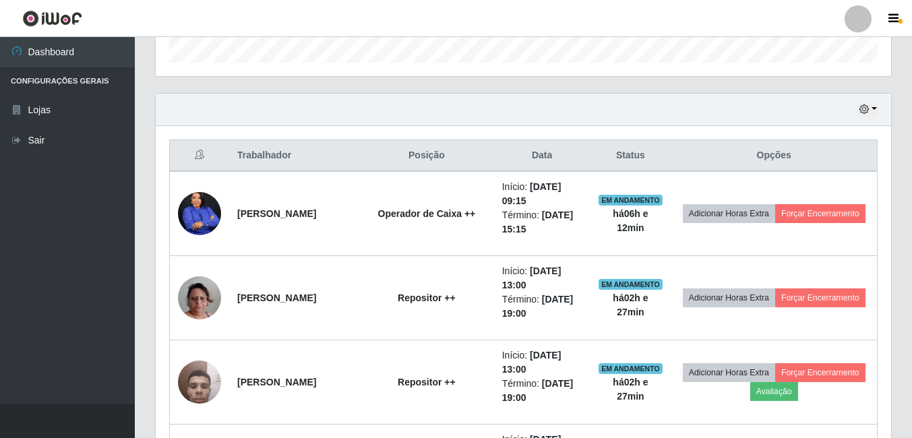
drag, startPoint x: 421, startPoint y: 181, endPoint x: 310, endPoint y: 105, distance: 134.3
click at [310, 105] on div "Hoje 1 dia 3 dias 1 Semana Não encerrados" at bounding box center [524, 110] width 736 height 32
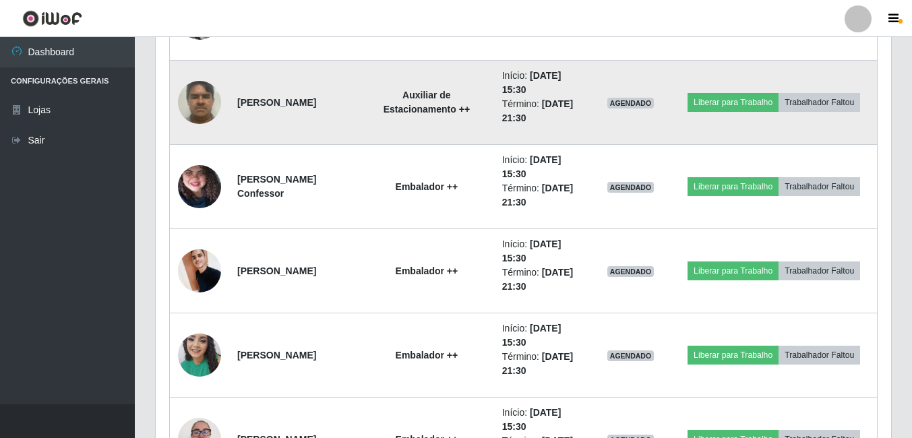
scroll to position [1229, 0]
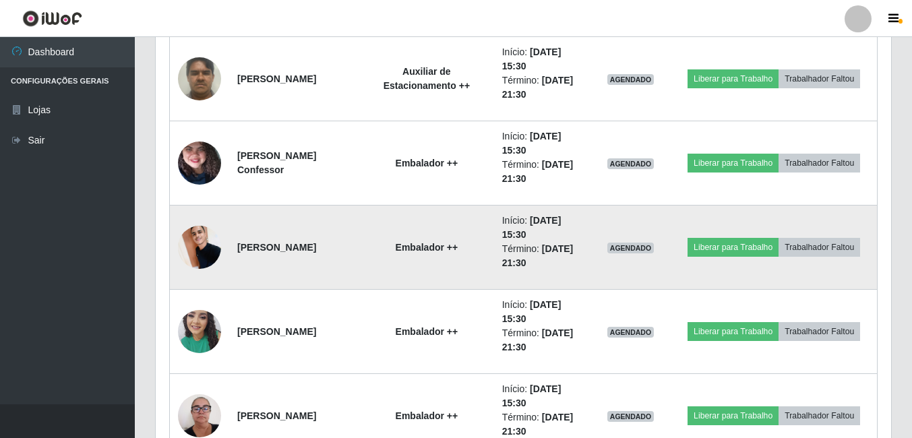
click at [780, 227] on td "Liberar para Trabalho Trabalhador Faltou" at bounding box center [774, 248] width 206 height 84
click at [771, 238] on button "Liberar para Trabalho" at bounding box center [733, 247] width 91 height 19
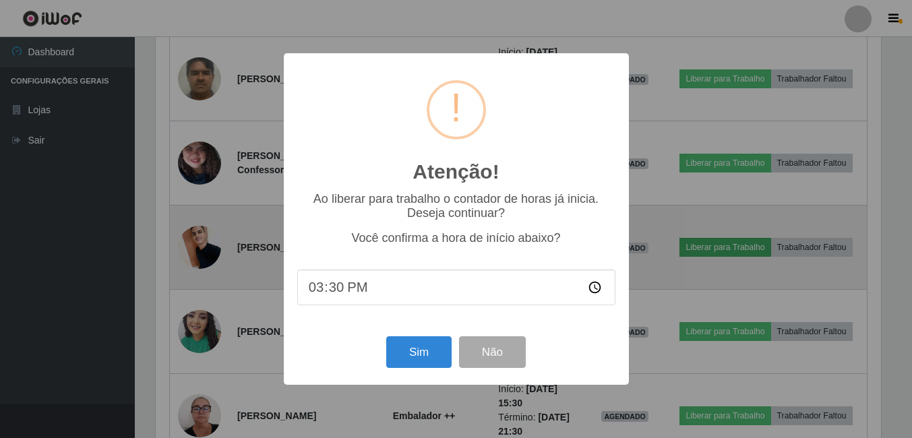
scroll to position [280, 729]
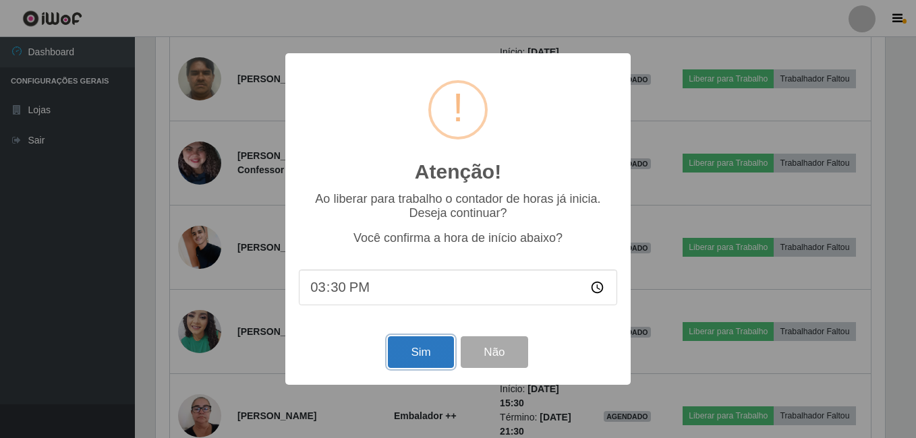
click at [412, 359] on button "Sim" at bounding box center [420, 353] width 65 height 32
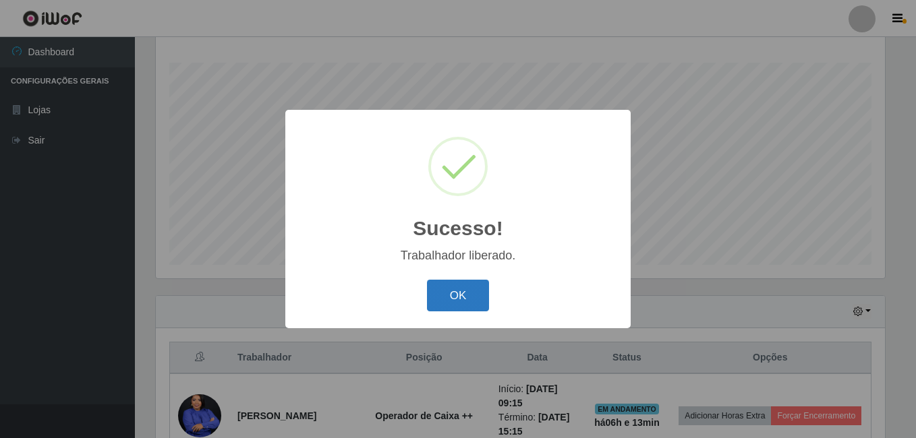
click at [442, 287] on button "OK" at bounding box center [458, 296] width 63 height 32
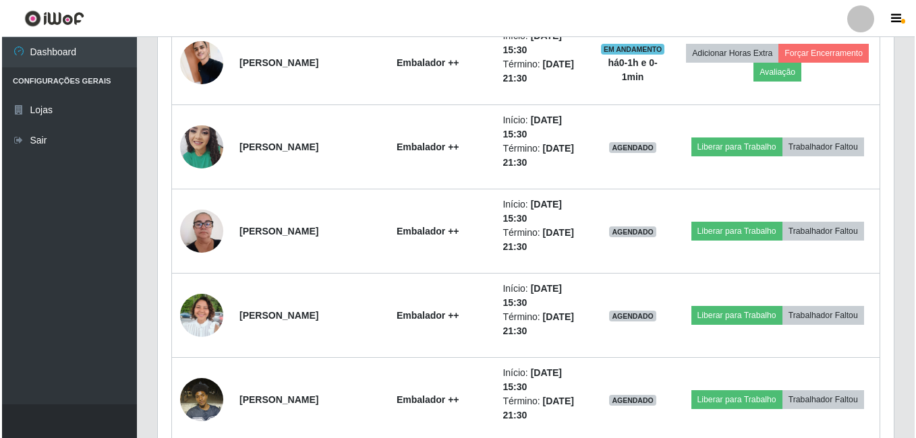
scroll to position [1431, 0]
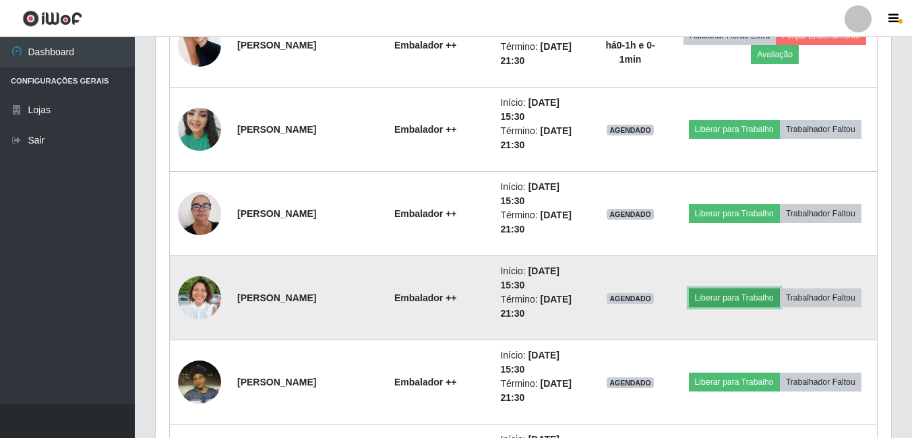
click at [770, 289] on button "Liberar para Trabalho" at bounding box center [734, 298] width 91 height 19
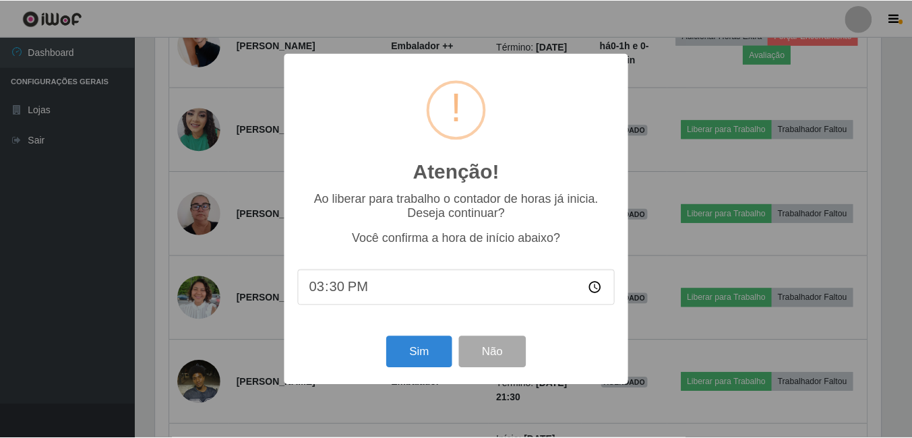
scroll to position [280, 729]
click at [426, 355] on button "Sim" at bounding box center [420, 353] width 65 height 32
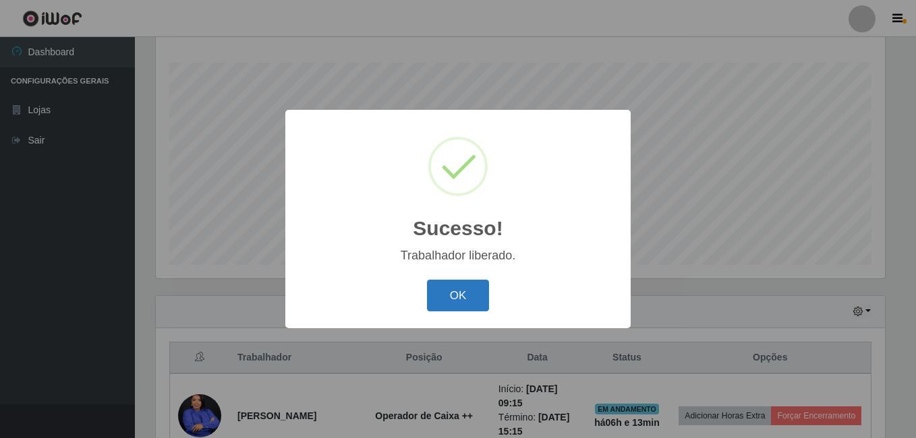
click at [473, 293] on button "OK" at bounding box center [458, 296] width 63 height 32
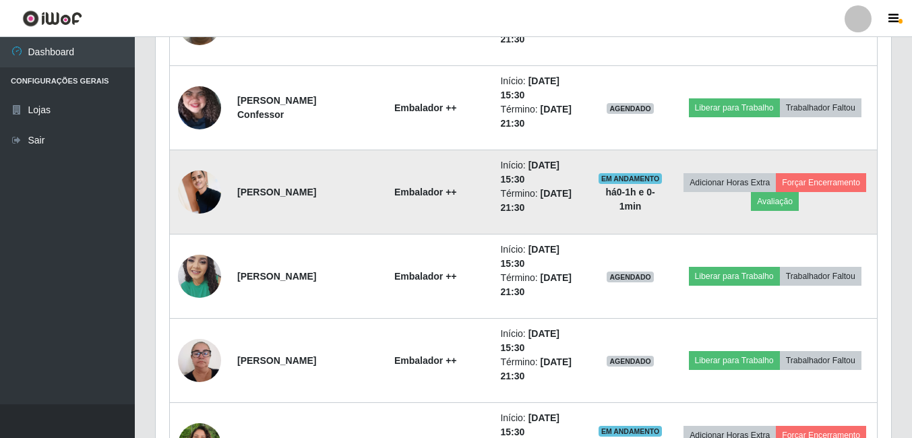
scroll to position [1296, 0]
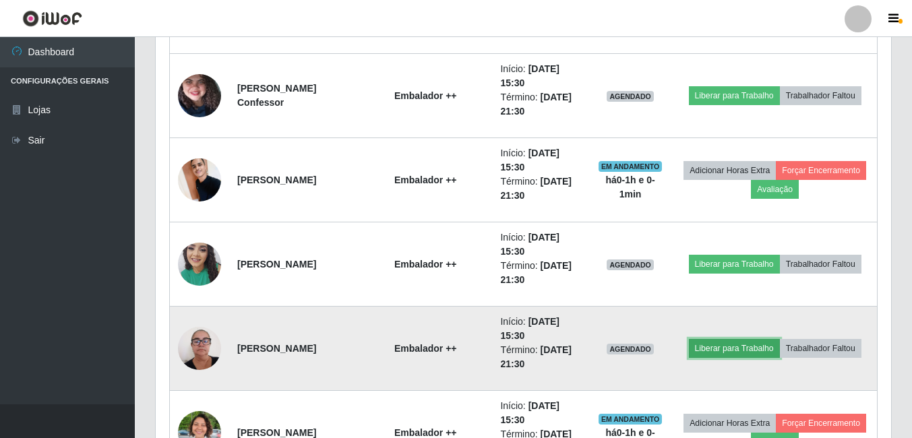
click at [780, 339] on button "Liberar para Trabalho" at bounding box center [734, 348] width 91 height 19
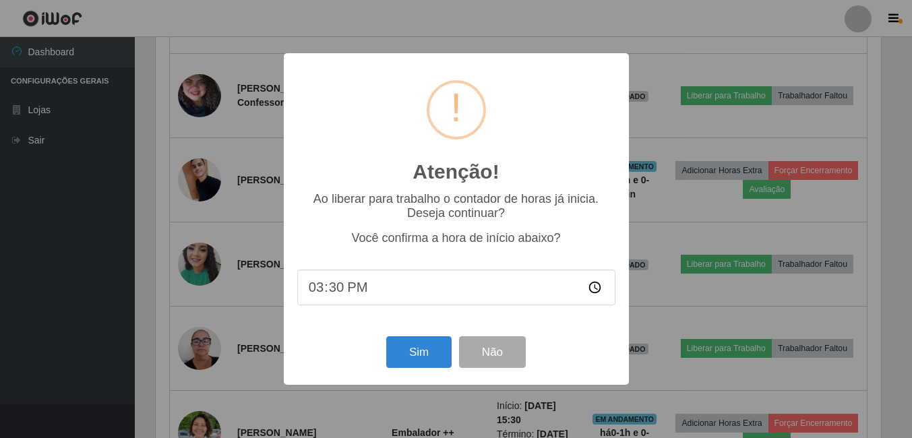
scroll to position [280, 729]
click at [419, 351] on button "Sim" at bounding box center [420, 353] width 65 height 32
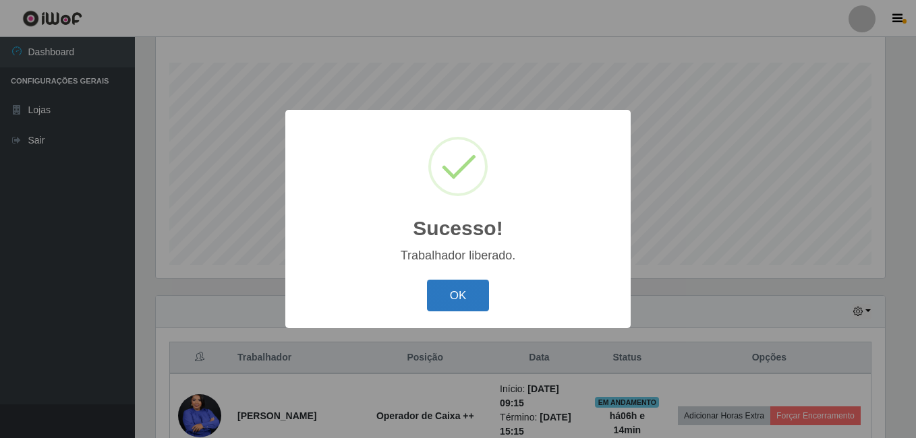
click at [436, 291] on button "OK" at bounding box center [458, 296] width 63 height 32
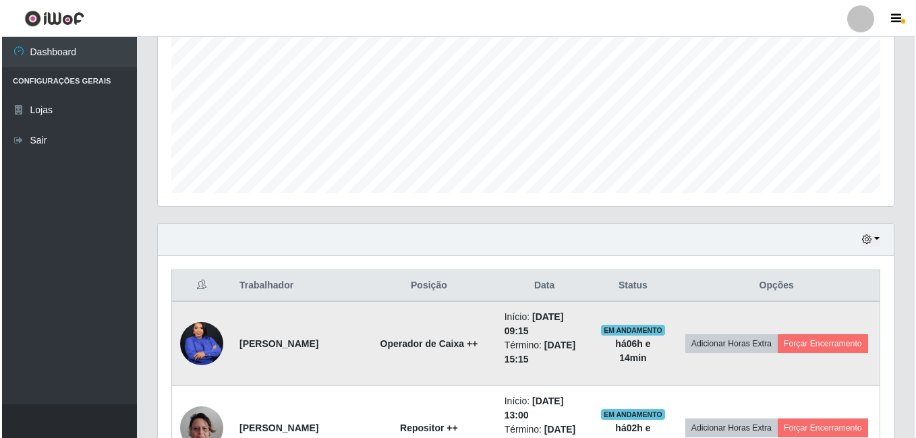
scroll to position [419, 0]
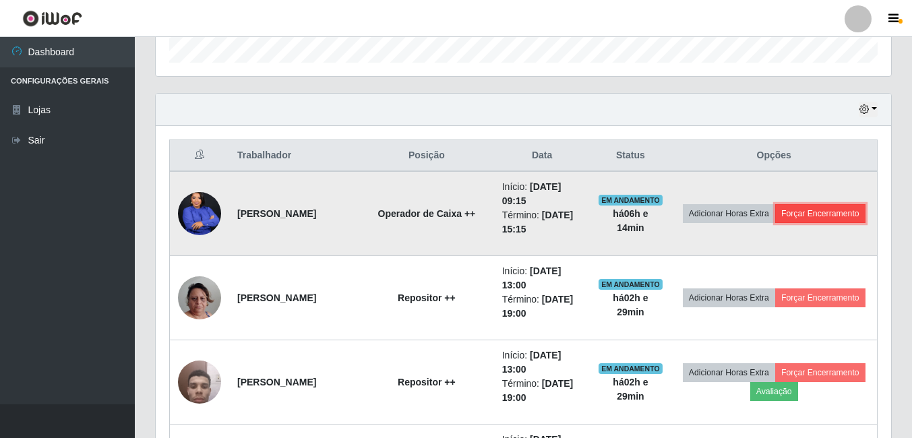
click at [780, 223] on button "Forçar Encerramento" at bounding box center [821, 213] width 90 height 19
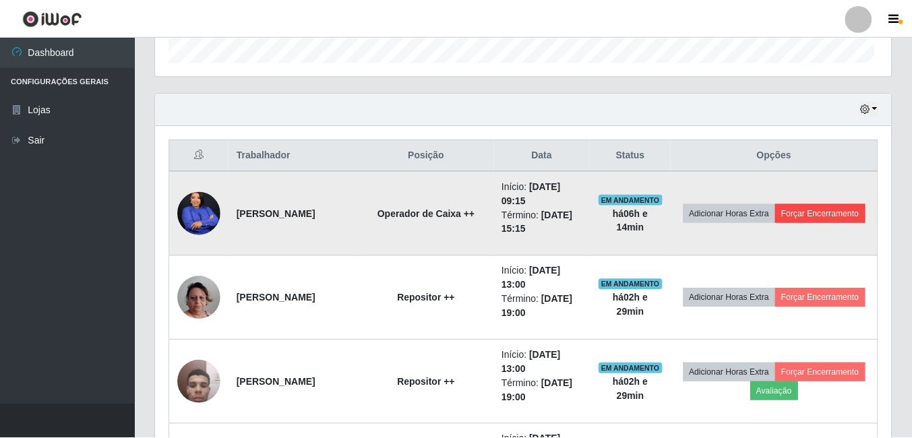
scroll to position [280, 729]
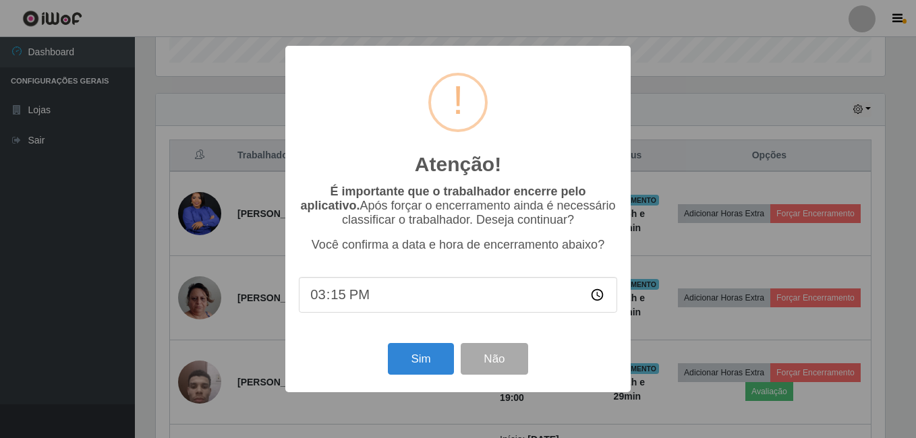
click at [342, 298] on input "15:15" at bounding box center [458, 295] width 318 height 36
type input "15:25"
click at [411, 356] on button "Sim" at bounding box center [420, 359] width 65 height 32
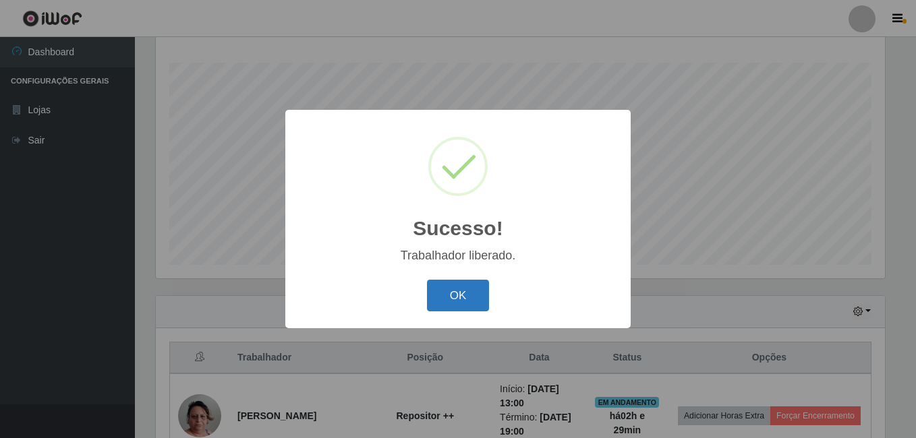
click at [457, 284] on button "OK" at bounding box center [458, 296] width 63 height 32
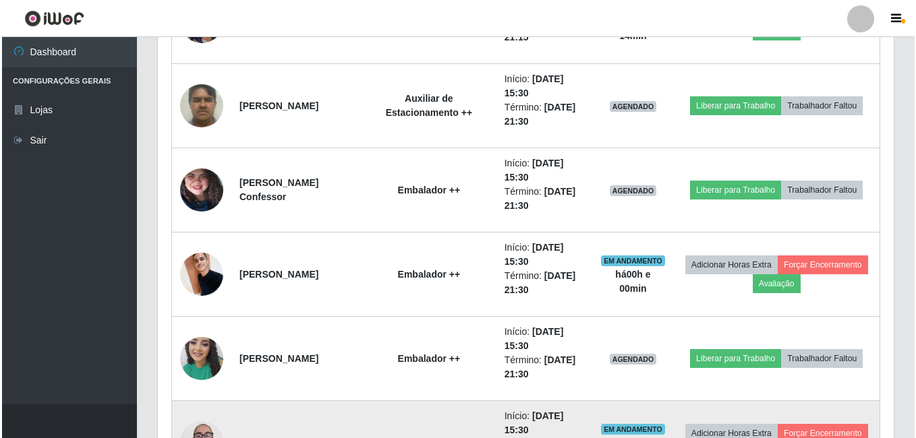
scroll to position [1094, 0]
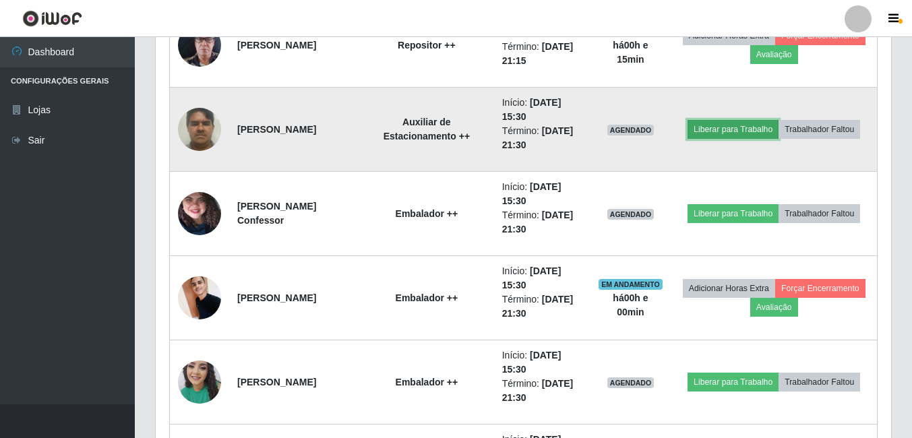
click at [776, 120] on button "Liberar para Trabalho" at bounding box center [733, 129] width 91 height 19
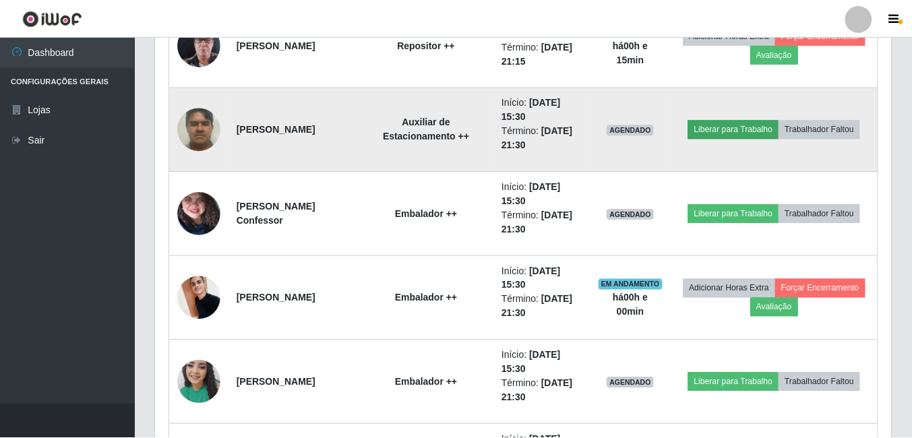
scroll to position [280, 729]
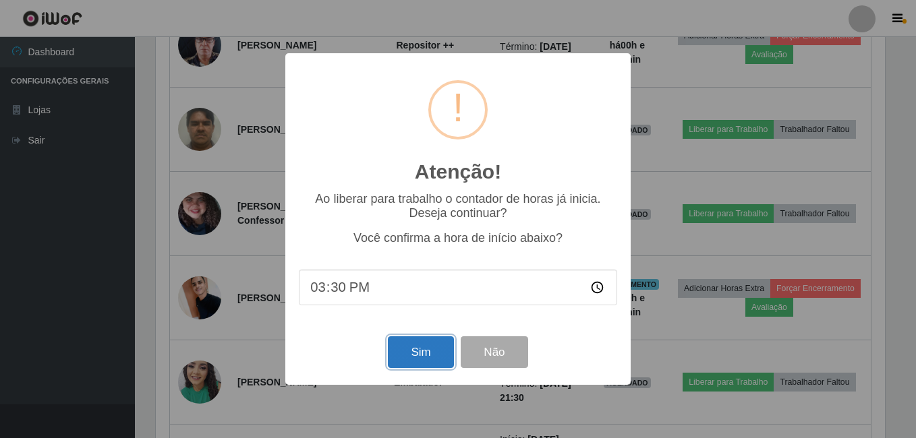
click at [412, 366] on button "Sim" at bounding box center [420, 353] width 65 height 32
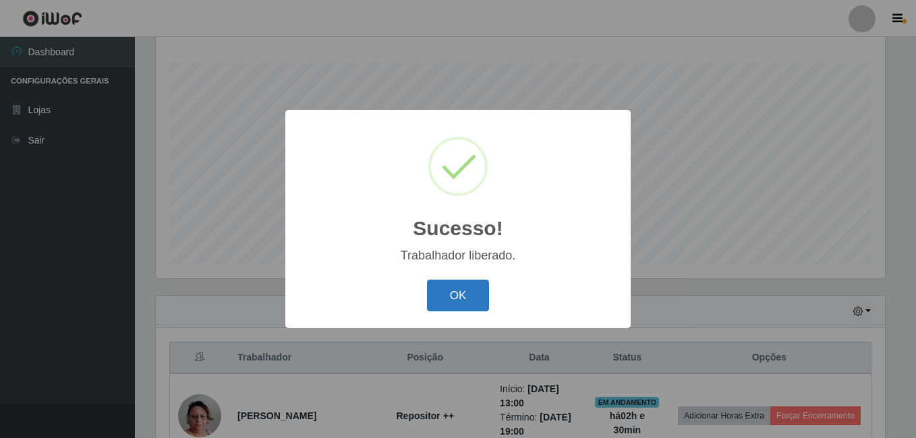
click at [457, 299] on button "OK" at bounding box center [458, 296] width 63 height 32
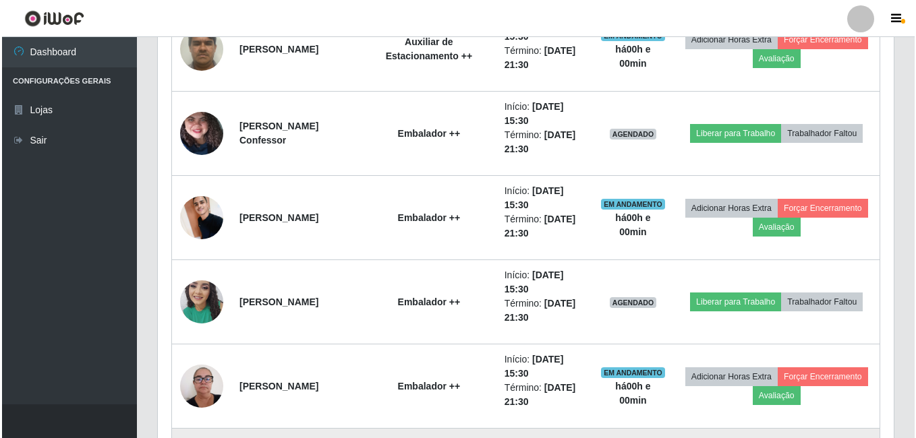
scroll to position [1144, 0]
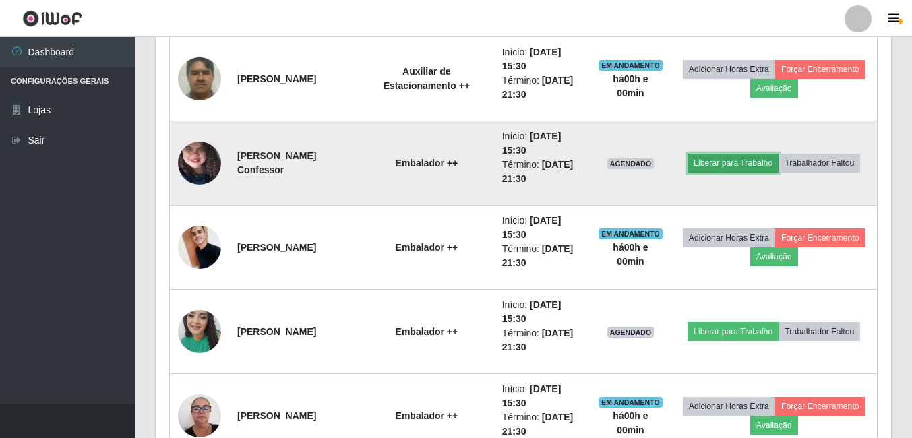
click at [779, 154] on button "Liberar para Trabalho" at bounding box center [733, 163] width 91 height 19
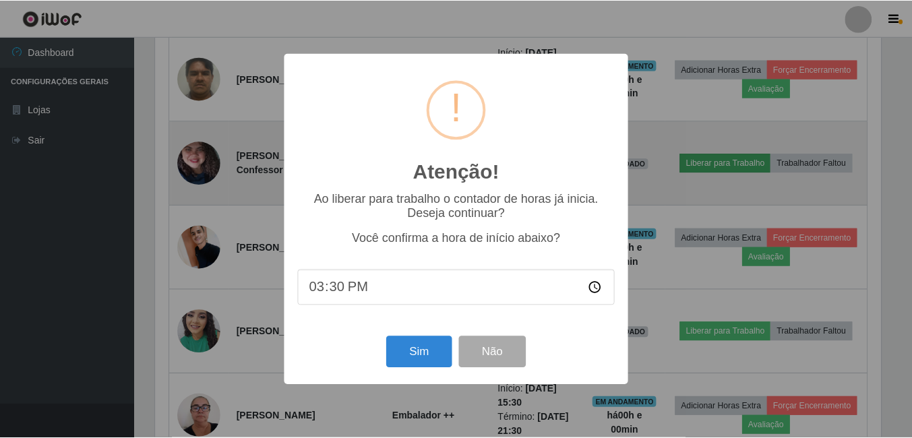
scroll to position [280, 729]
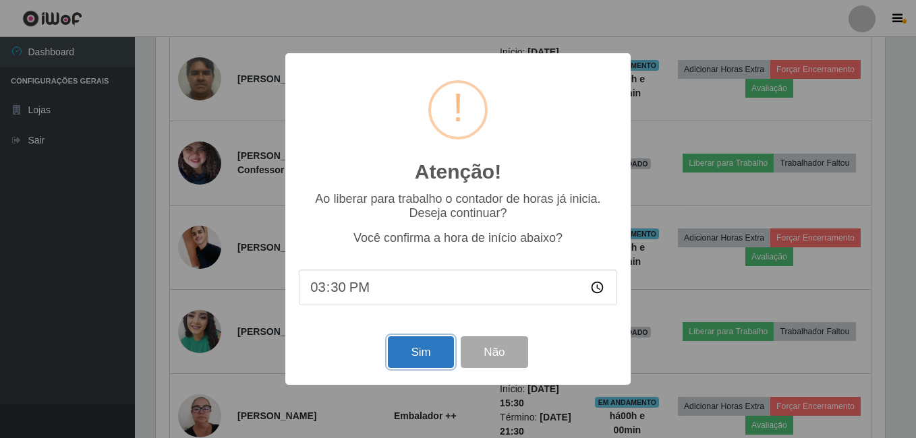
click at [421, 355] on button "Sim" at bounding box center [420, 353] width 65 height 32
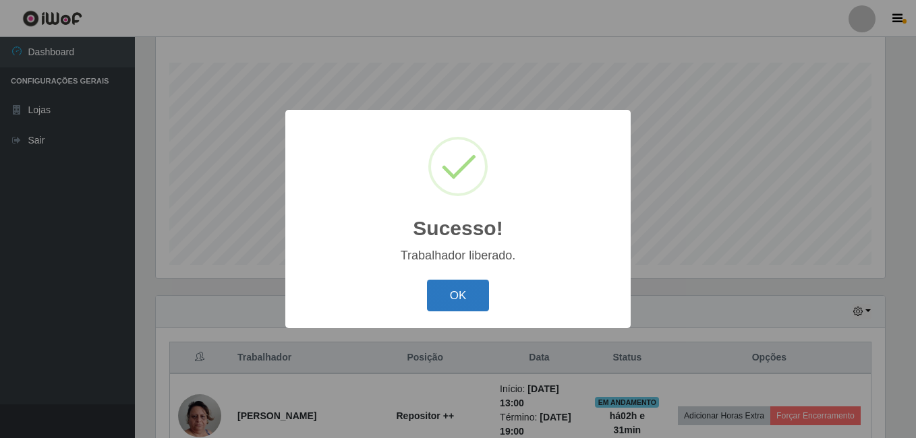
click at [451, 293] on button "OK" at bounding box center [458, 296] width 63 height 32
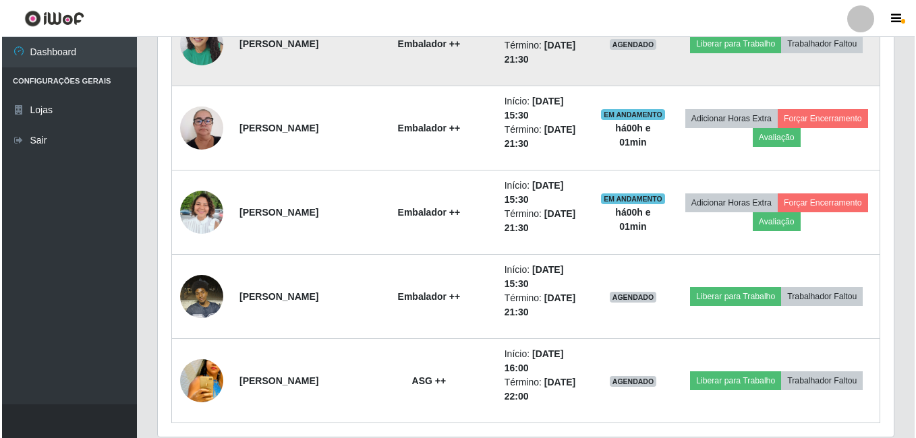
scroll to position [1482, 0]
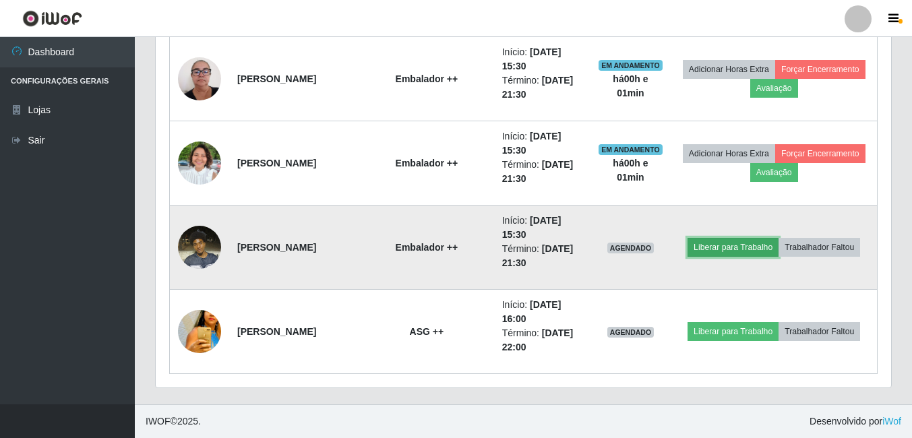
click at [779, 238] on button "Liberar para Trabalho" at bounding box center [733, 247] width 91 height 19
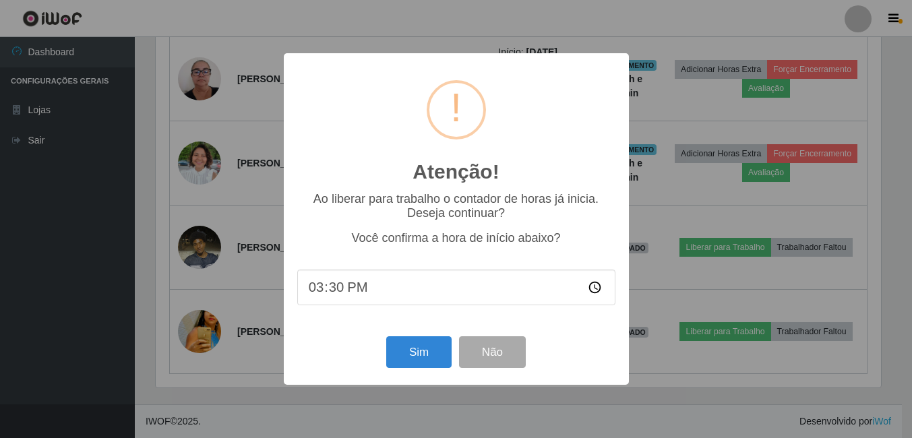
scroll to position [280, 729]
click at [406, 353] on button "Sim" at bounding box center [420, 353] width 65 height 32
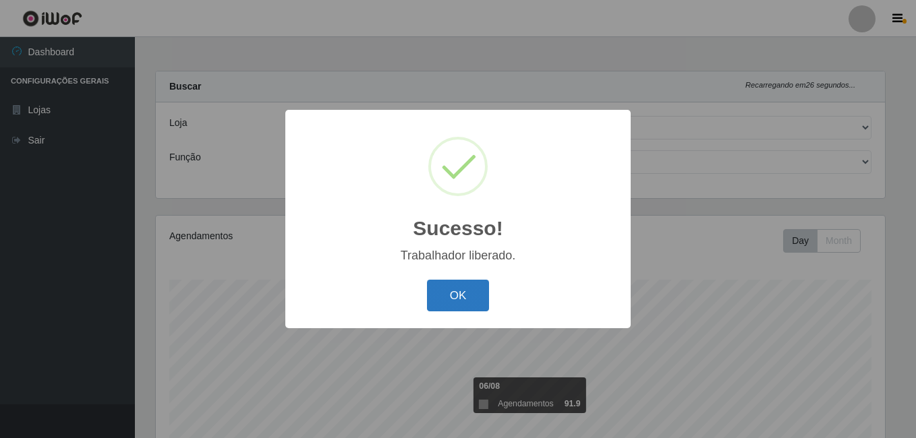
click at [466, 288] on button "OK" at bounding box center [458, 296] width 63 height 32
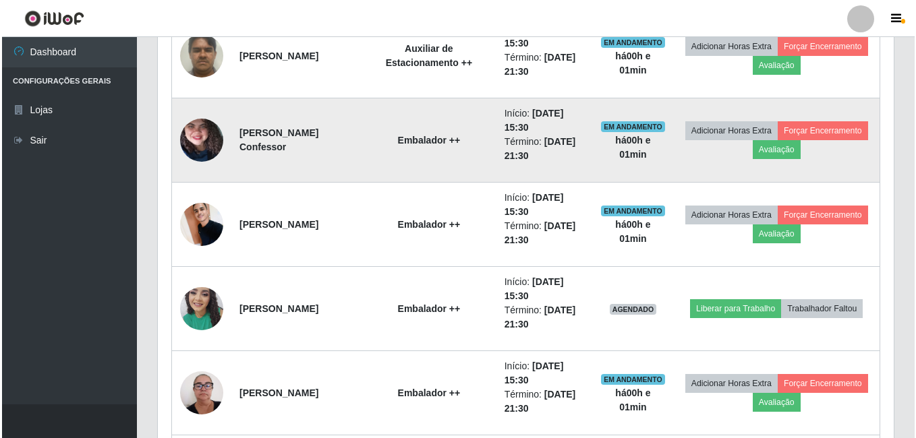
scroll to position [1190, 0]
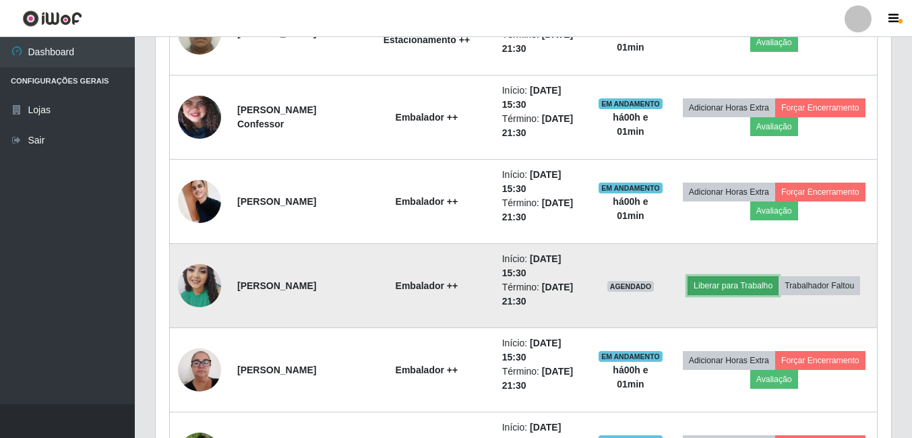
click at [779, 276] on button "Liberar para Trabalho" at bounding box center [733, 285] width 91 height 19
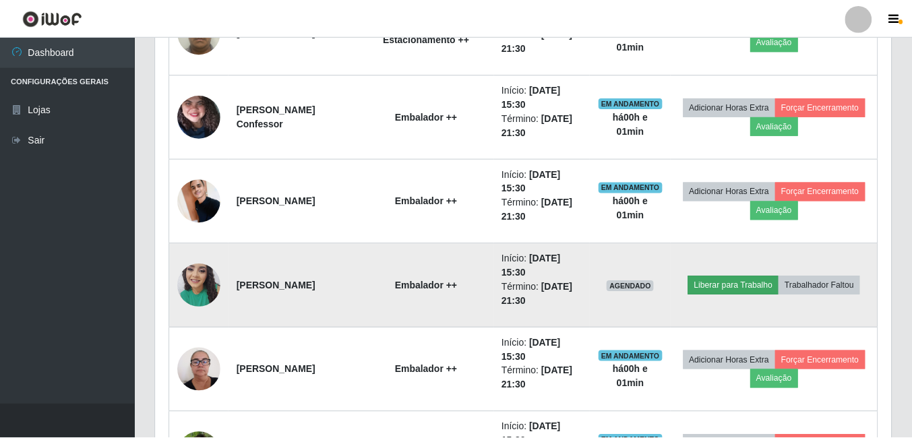
scroll to position [280, 729]
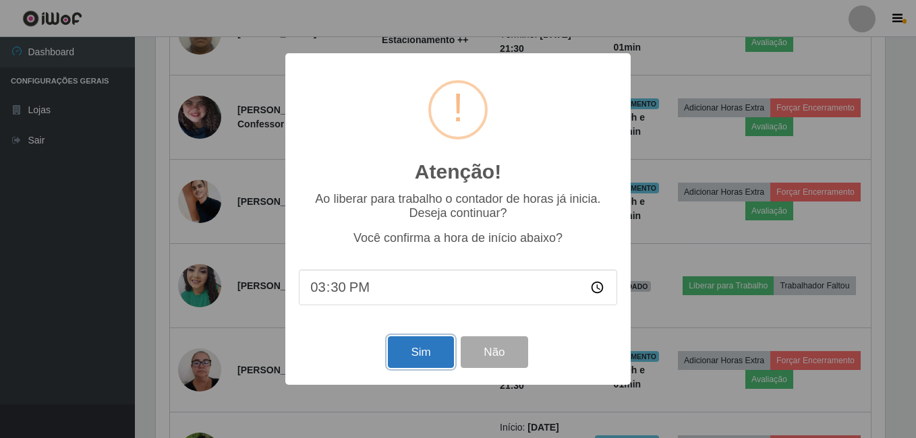
click at [413, 354] on button "Sim" at bounding box center [420, 353] width 65 height 32
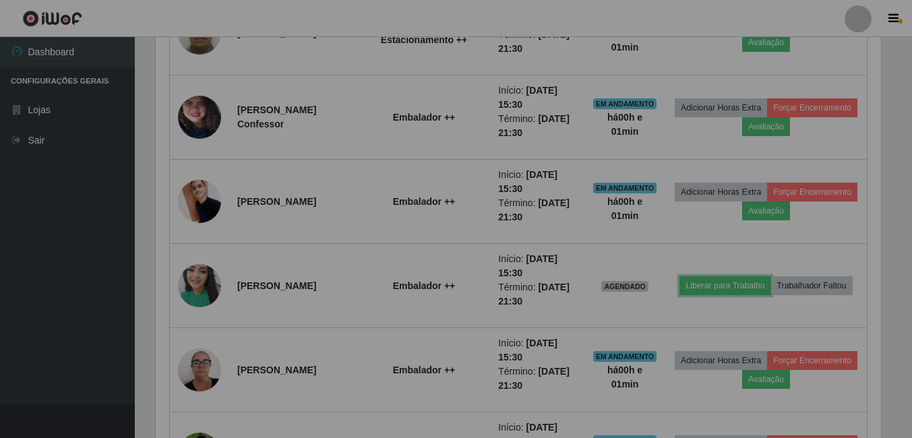
scroll to position [280, 736]
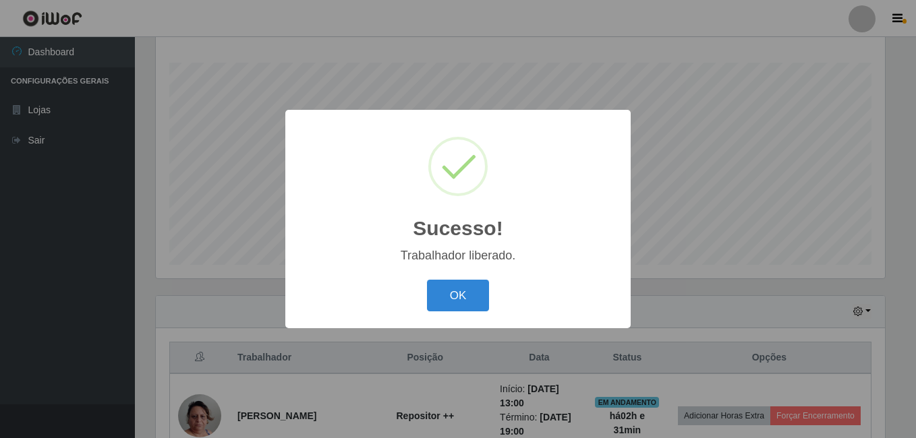
click at [465, 278] on div "OK Cancel" at bounding box center [458, 295] width 318 height 38
click at [477, 283] on button "OK" at bounding box center [458, 296] width 63 height 32
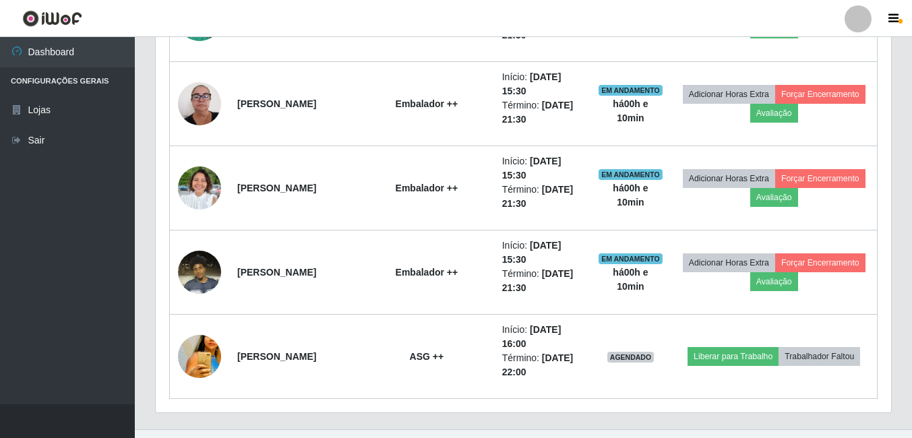
scroll to position [1482, 0]
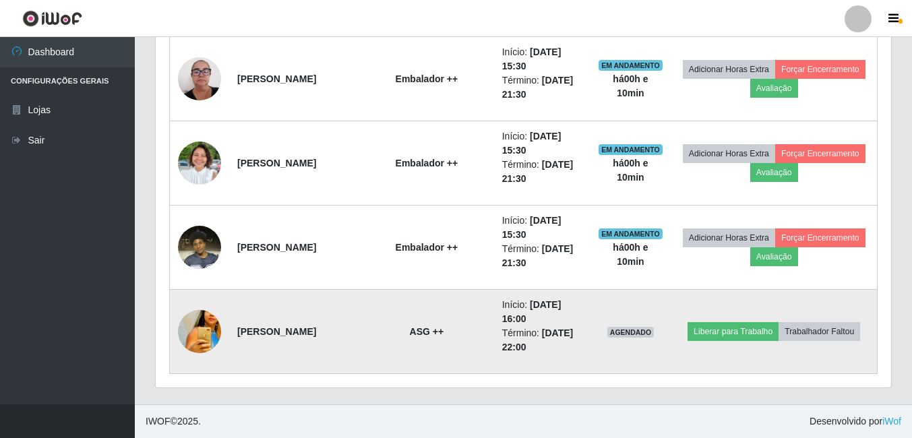
click at [174, 336] on td at bounding box center [200, 332] width 60 height 84
click at [188, 332] on img at bounding box center [199, 331] width 43 height 63
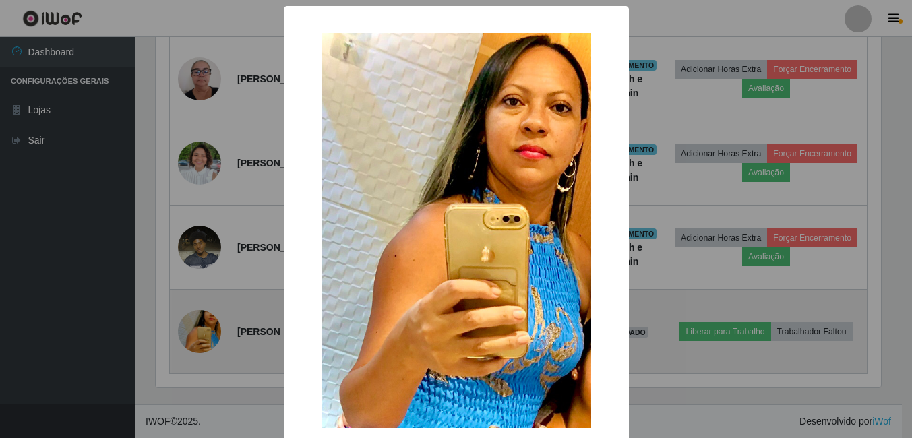
scroll to position [280, 729]
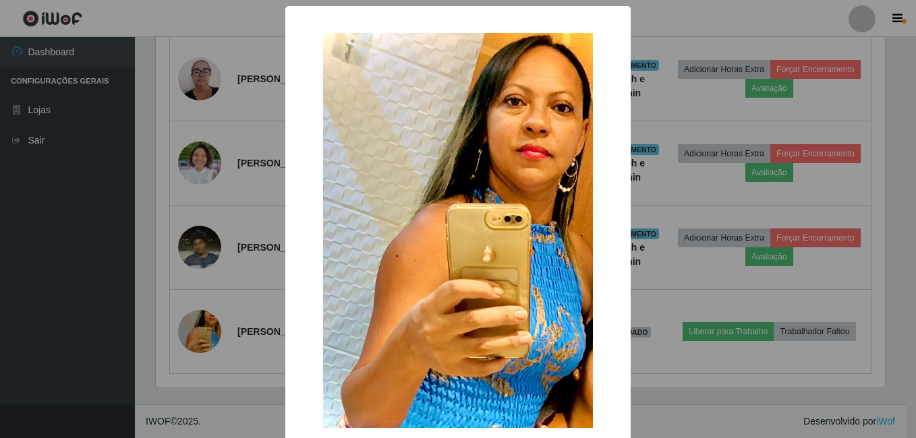
click at [217, 287] on div "× OK Cancel" at bounding box center [458, 219] width 916 height 438
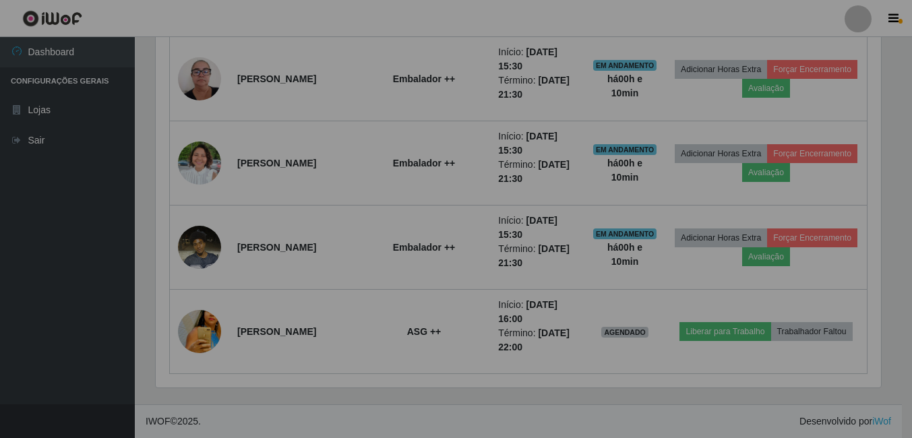
scroll to position [280, 736]
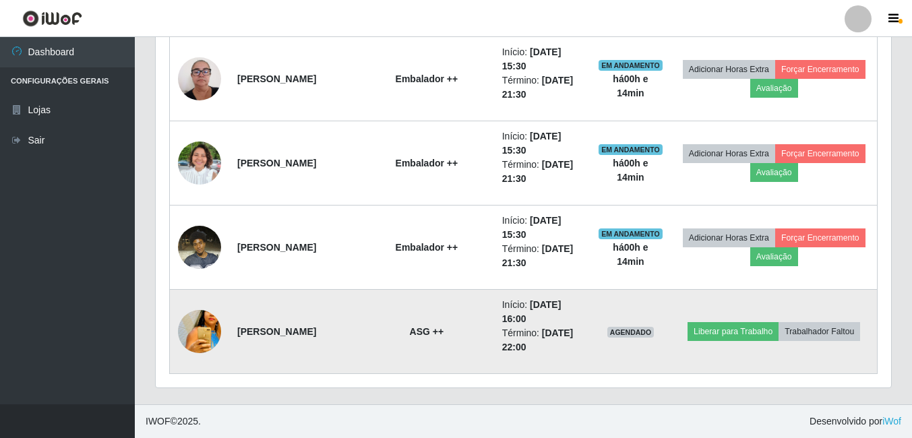
click at [212, 326] on img at bounding box center [199, 331] width 43 height 63
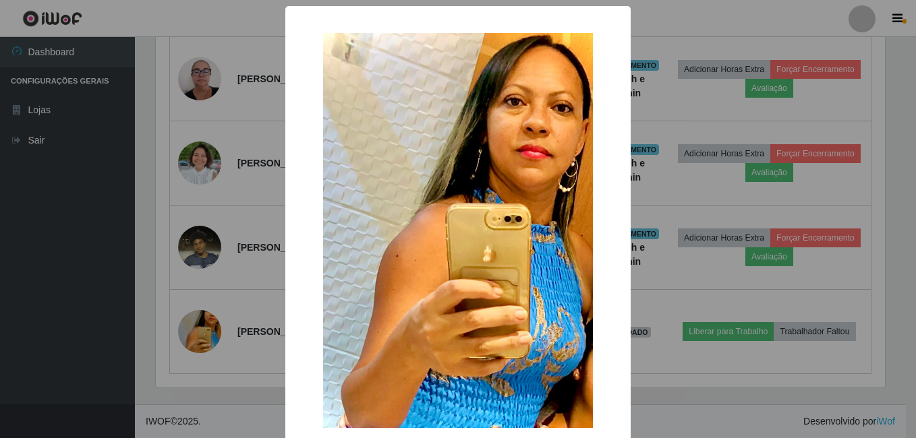
click at [230, 195] on div "× OK Cancel" at bounding box center [458, 219] width 916 height 438
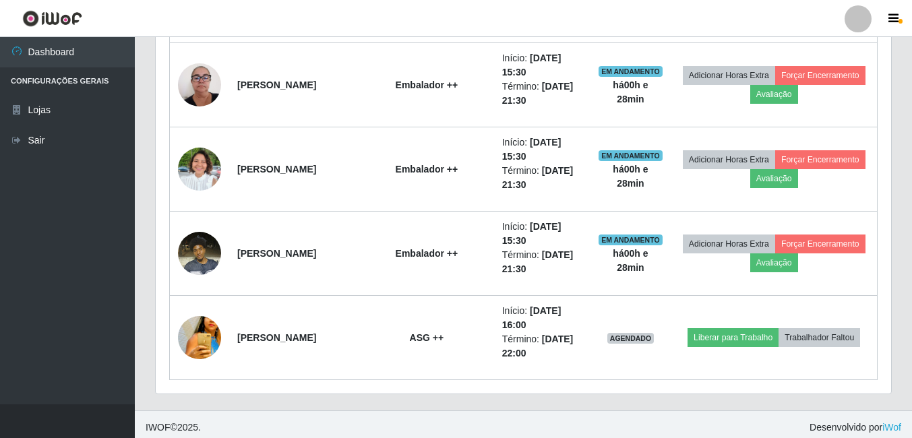
scroll to position [1482, 0]
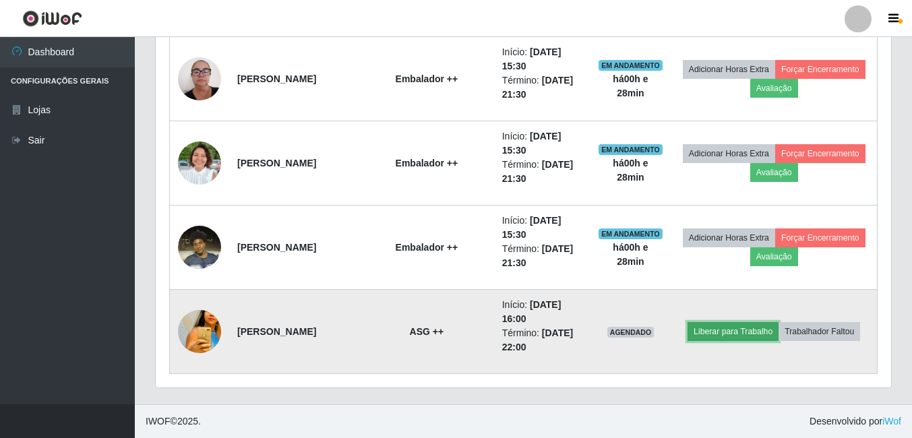
click at [765, 322] on button "Liberar para Trabalho" at bounding box center [733, 331] width 91 height 19
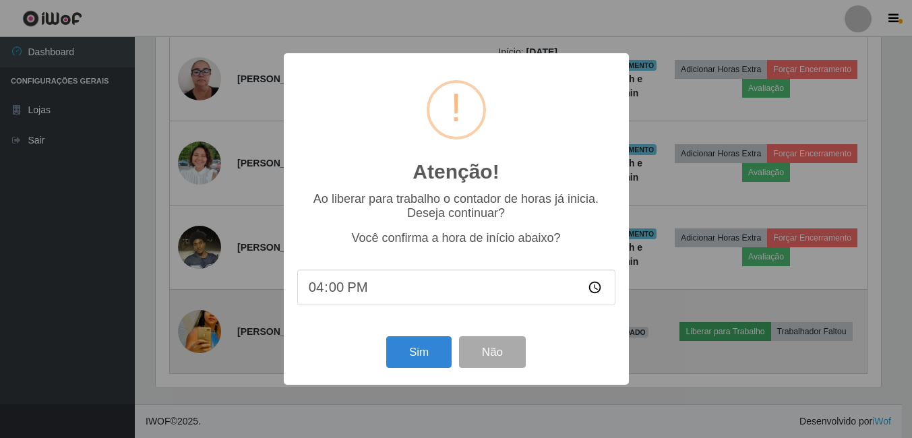
scroll to position [280, 729]
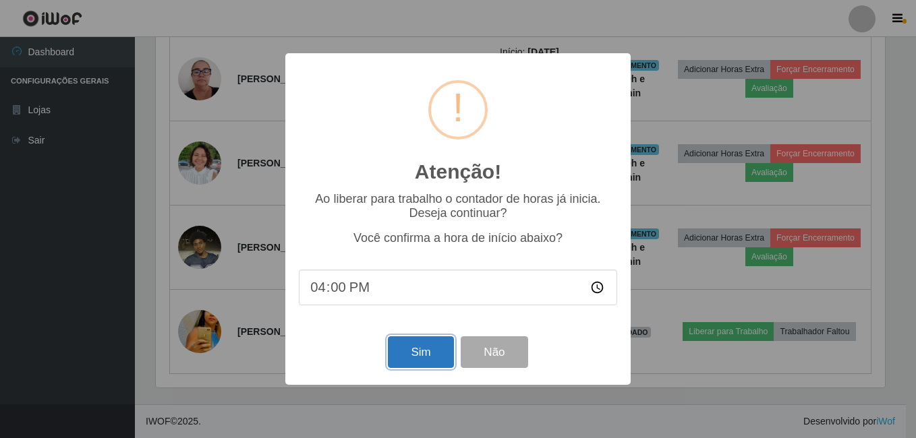
click at [431, 361] on button "Sim" at bounding box center [420, 353] width 65 height 32
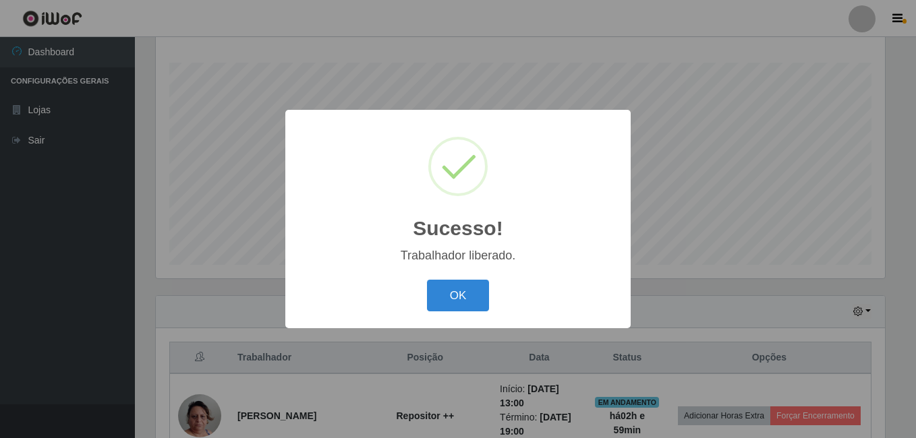
click at [448, 314] on div "OK Cancel" at bounding box center [458, 295] width 318 height 38
click at [439, 297] on button "OK" at bounding box center [458, 296] width 63 height 32
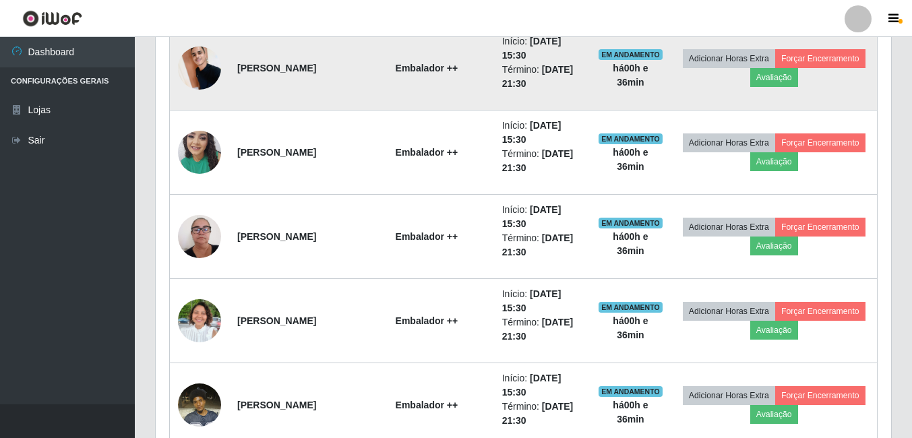
scroll to position [1364, 0]
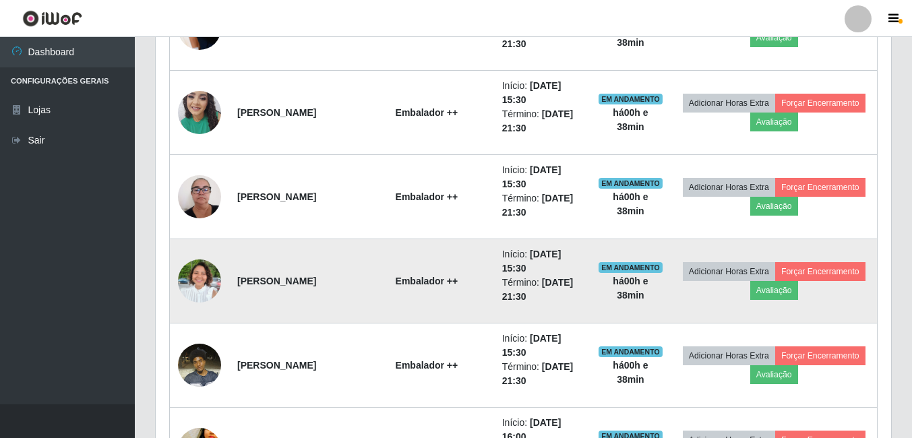
click at [183, 295] on img at bounding box center [199, 281] width 43 height 58
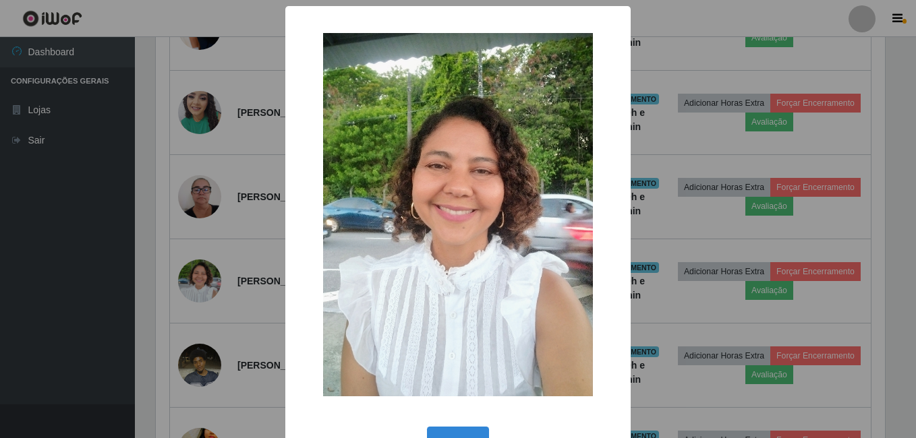
click at [193, 131] on div "× OK Cancel" at bounding box center [458, 219] width 916 height 438
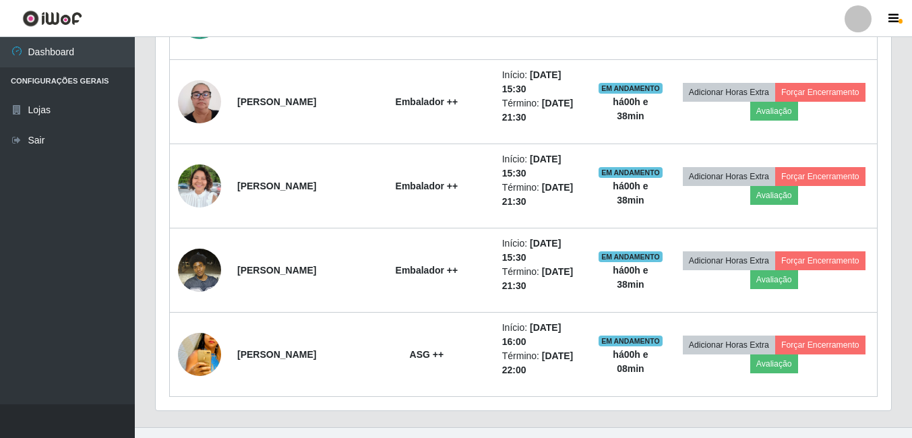
scroll to position [1482, 0]
